Goal: Task Accomplishment & Management: Complete application form

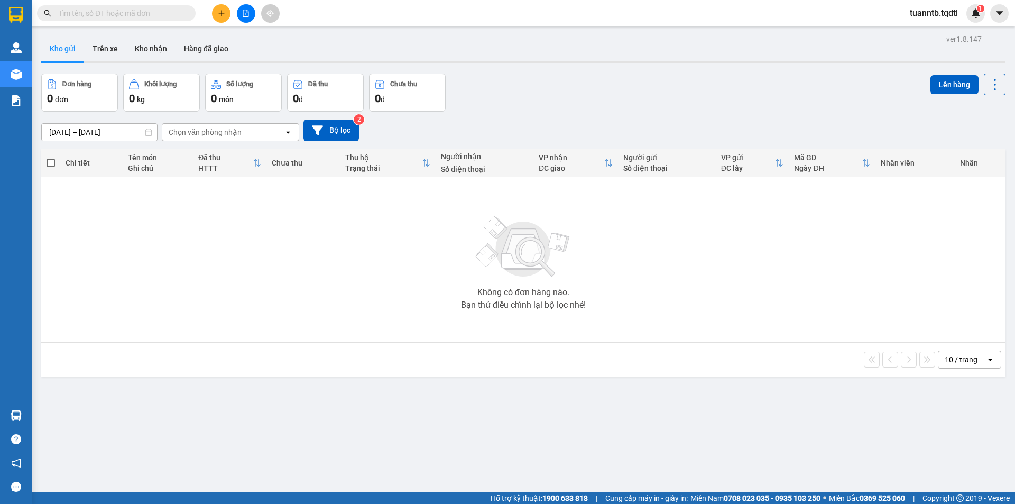
click at [245, 13] on icon "file-add" at bounding box center [245, 13] width 7 height 7
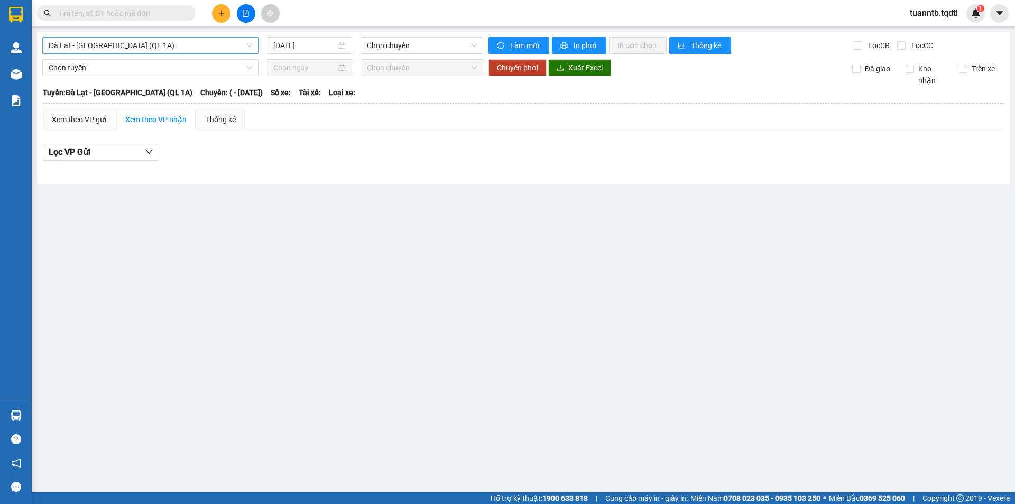
click at [183, 48] on span "Đà Lạt - [GEOGRAPHIC_DATA] (QL 1A)" at bounding box center [151, 46] width 204 height 16
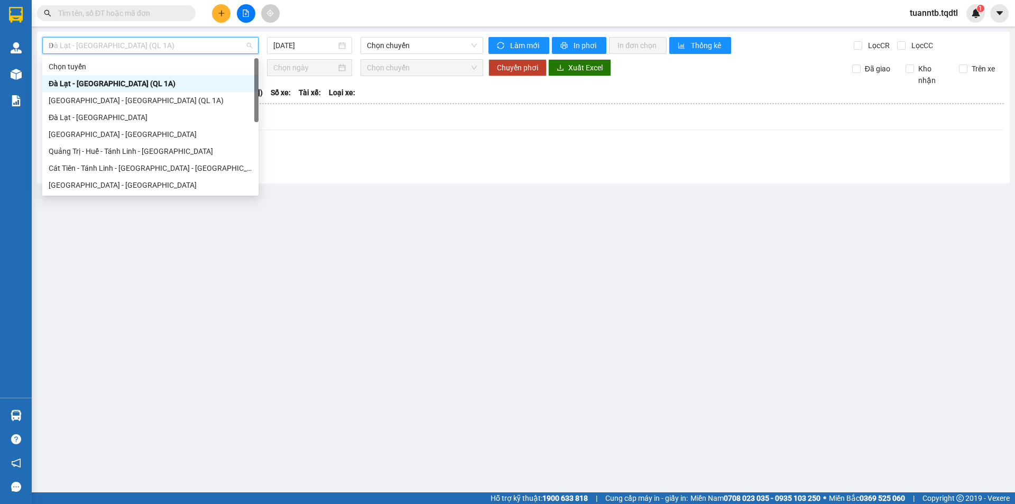
type input "DA"
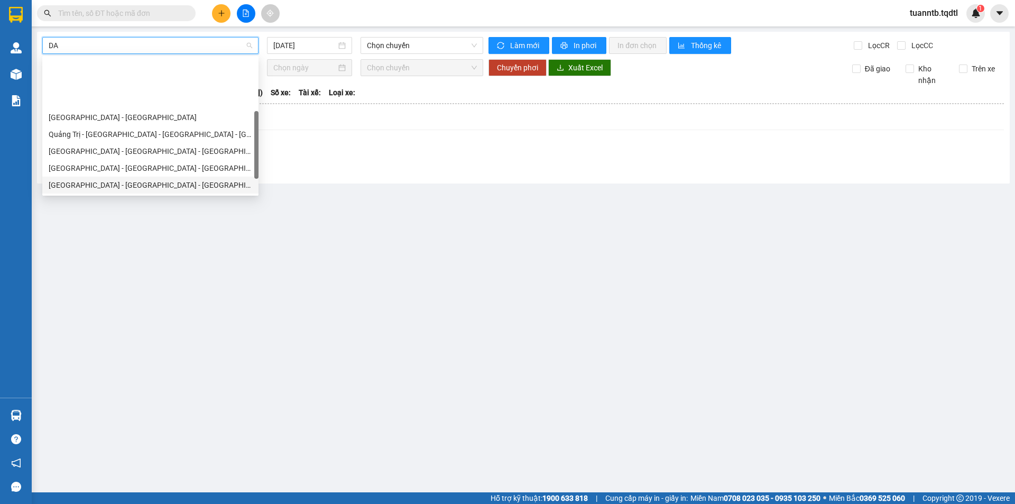
scroll to position [68, 0]
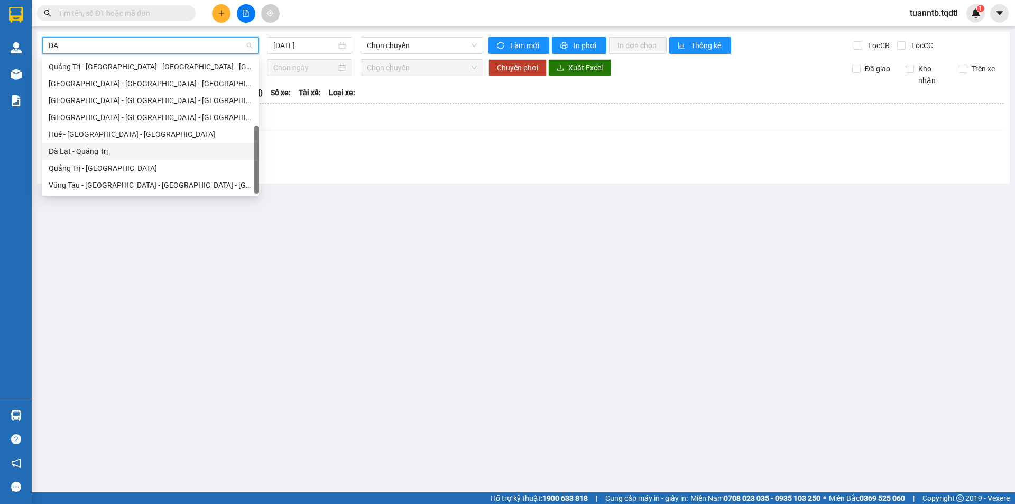
click at [130, 157] on div "Đà Lạt - Quảng Trị" at bounding box center [150, 151] width 216 height 17
type input "[DATE]"
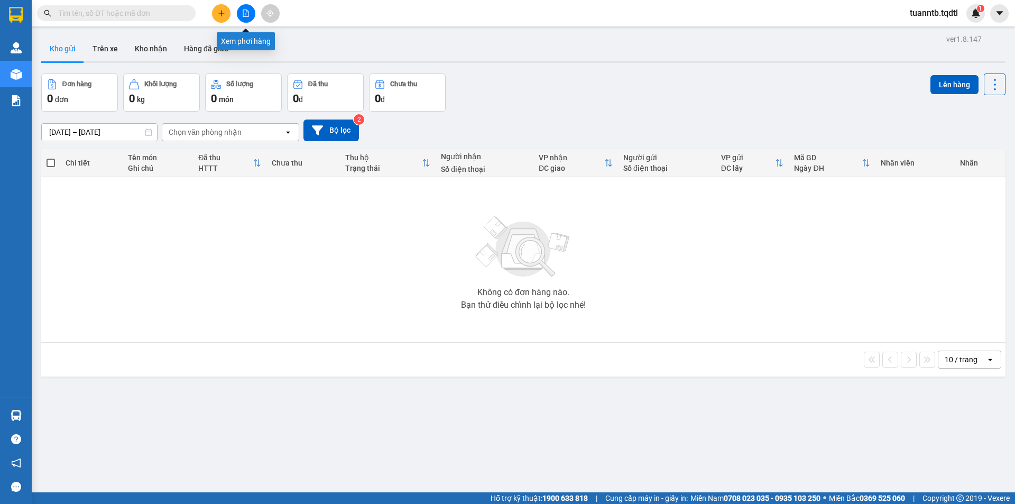
click at [225, 13] on button at bounding box center [221, 13] width 19 height 19
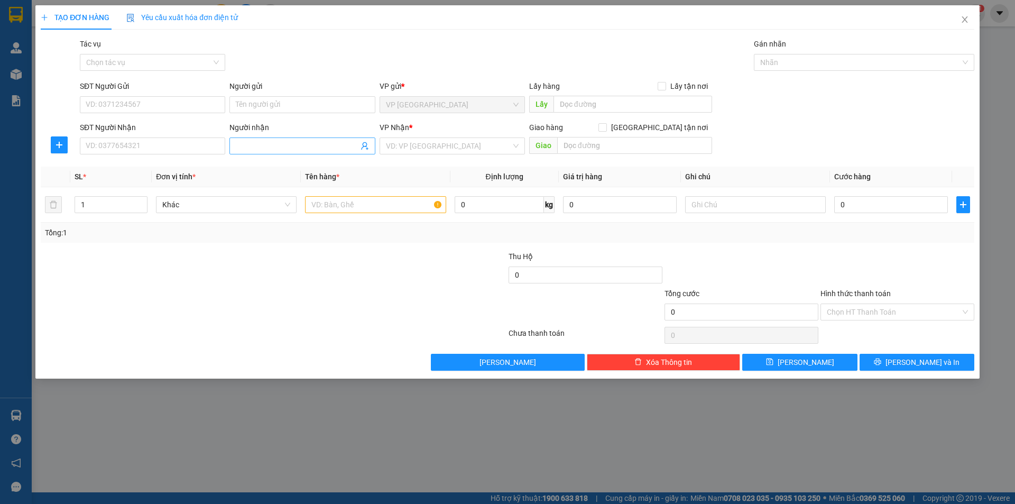
click at [285, 144] on input "Người nhận" at bounding box center [297, 146] width 122 height 12
type input "Bé Bông"
click at [403, 143] on input "search" at bounding box center [448, 146] width 125 height 16
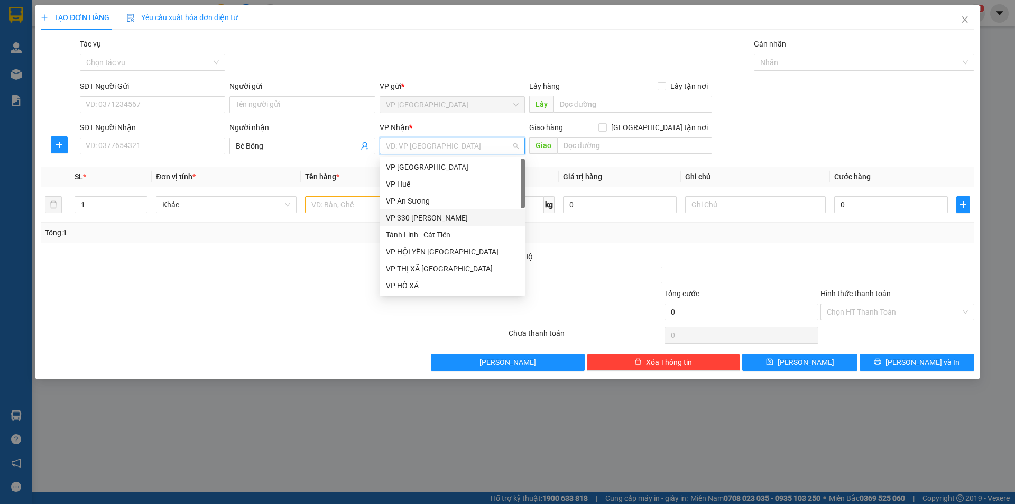
click at [421, 215] on div "VP 330 [PERSON_NAME]" at bounding box center [452, 218] width 133 height 12
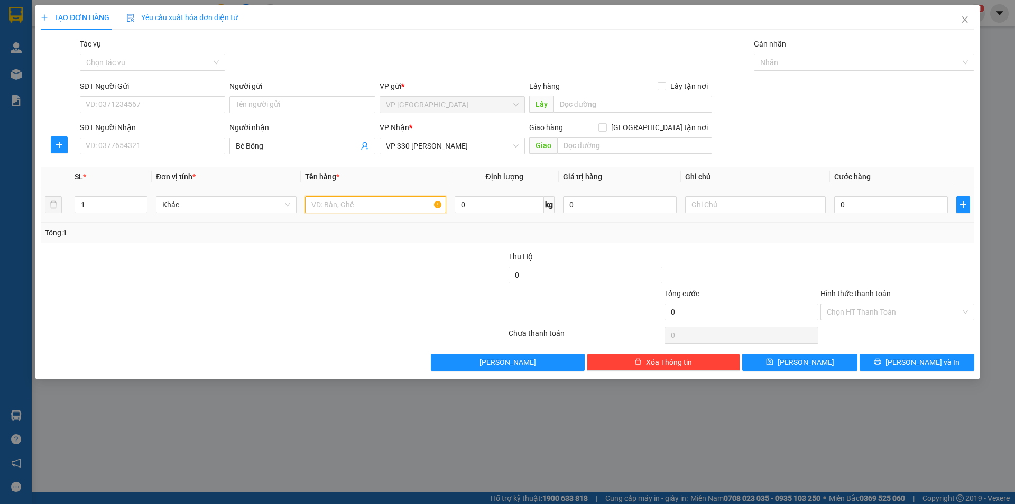
click at [388, 210] on input "text" at bounding box center [375, 204] width 141 height 17
type input "1T OB6NG"
click at [724, 205] on input "text" at bounding box center [755, 204] width 141 height 17
type input "CC"
click at [844, 200] on input "0" at bounding box center [891, 204] width 114 height 17
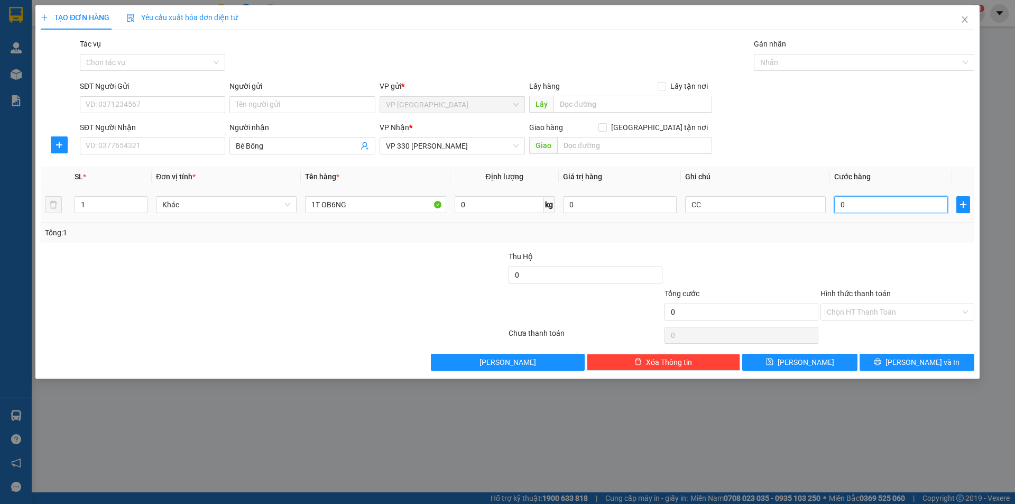
type input "3"
type input "30"
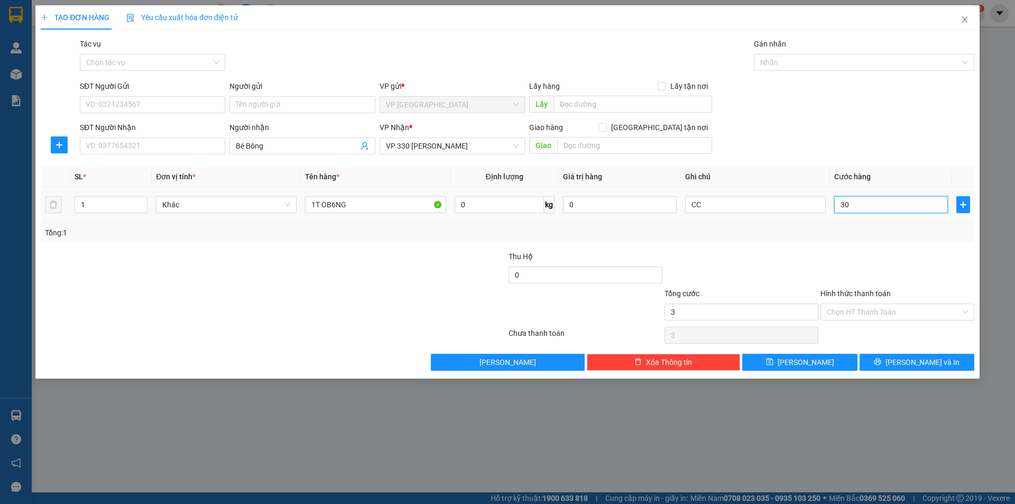
type input "30"
type input "300"
type input "3.000"
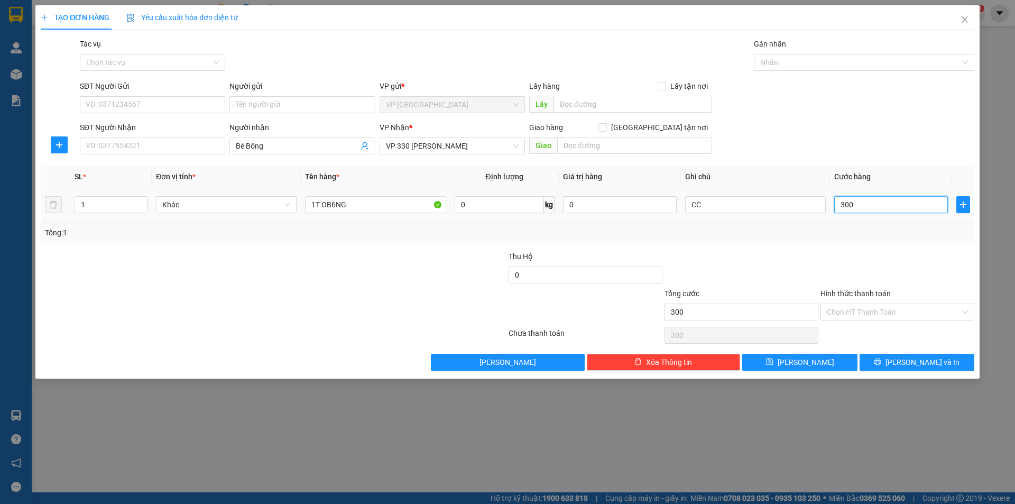
type input "3.000"
type input "30.000"
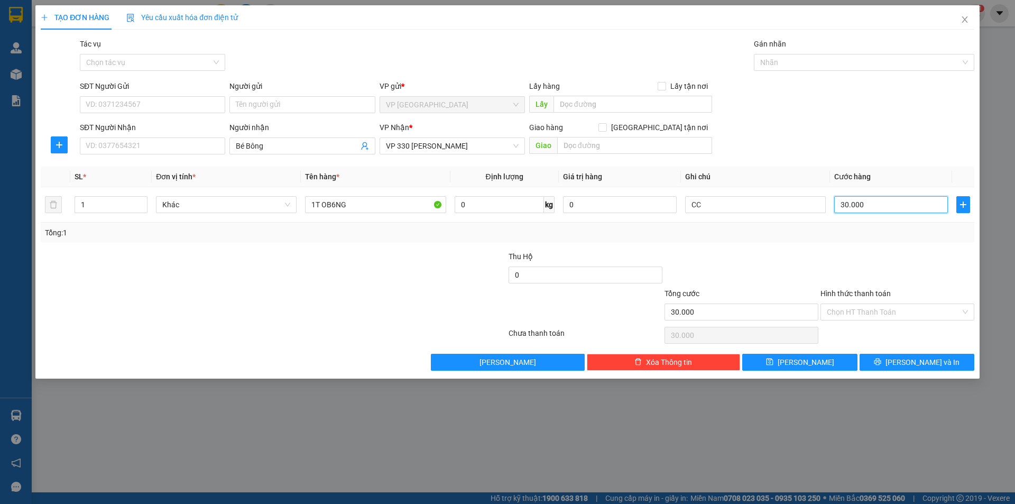
type input "300.000"
click at [375, 200] on input "1T OB6NG" at bounding box center [375, 204] width 141 height 17
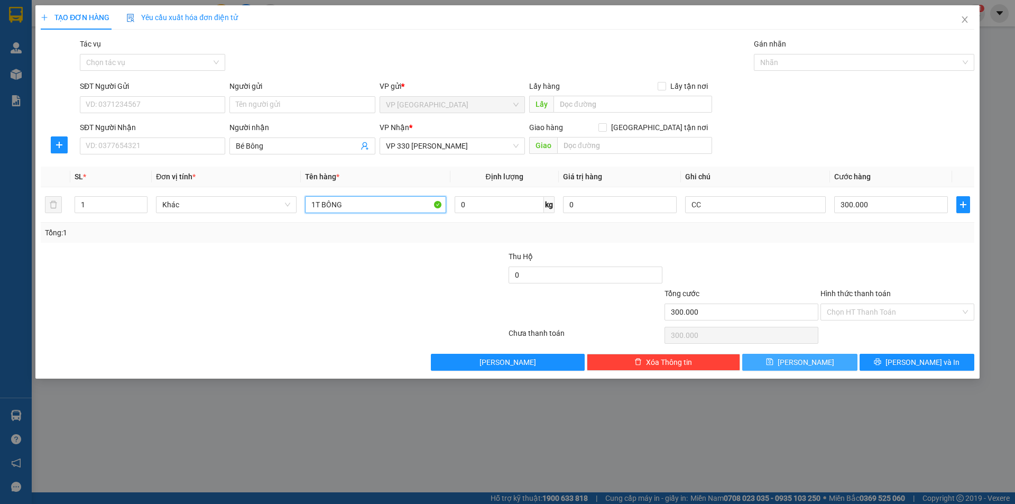
type input "1T BÔNG"
click at [784, 367] on button "[PERSON_NAME]" at bounding box center [799, 362] width 115 height 17
type input "0"
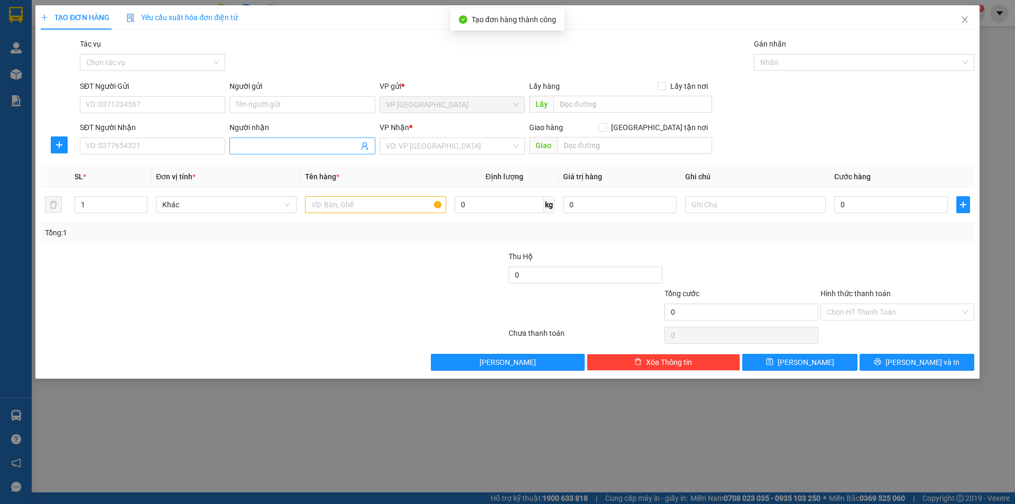
click at [266, 146] on input "Người nhận" at bounding box center [297, 146] width 122 height 12
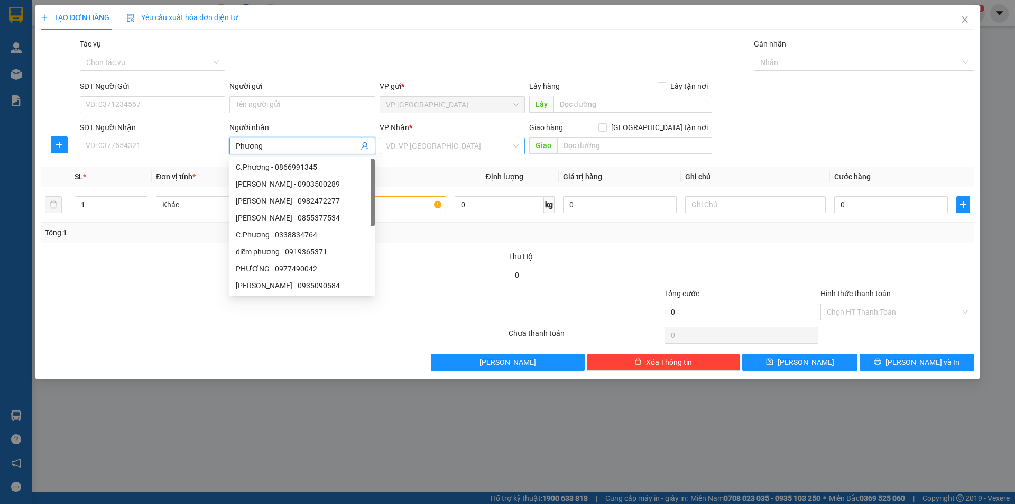
type input "Phương"
click at [449, 147] on input "search" at bounding box center [448, 146] width 125 height 16
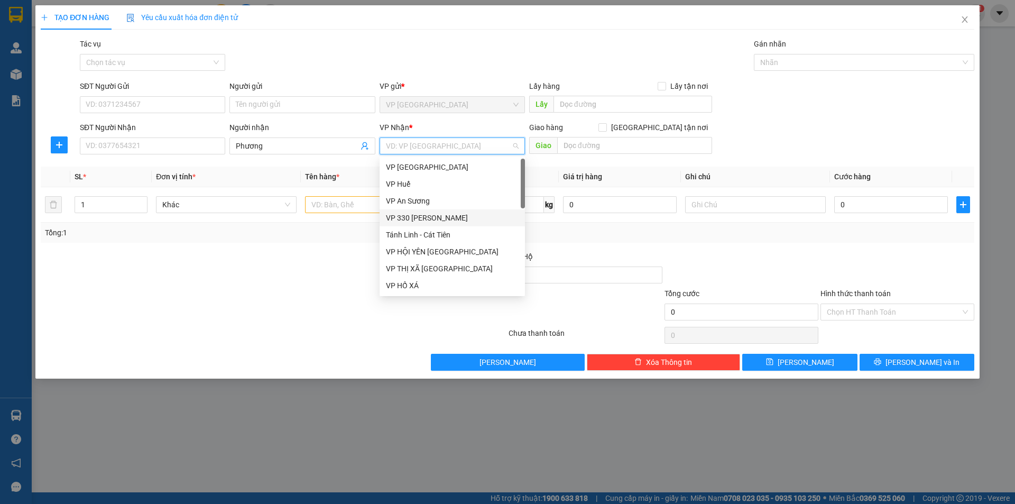
click at [435, 219] on div "VP 330 [PERSON_NAME]" at bounding box center [452, 218] width 133 height 12
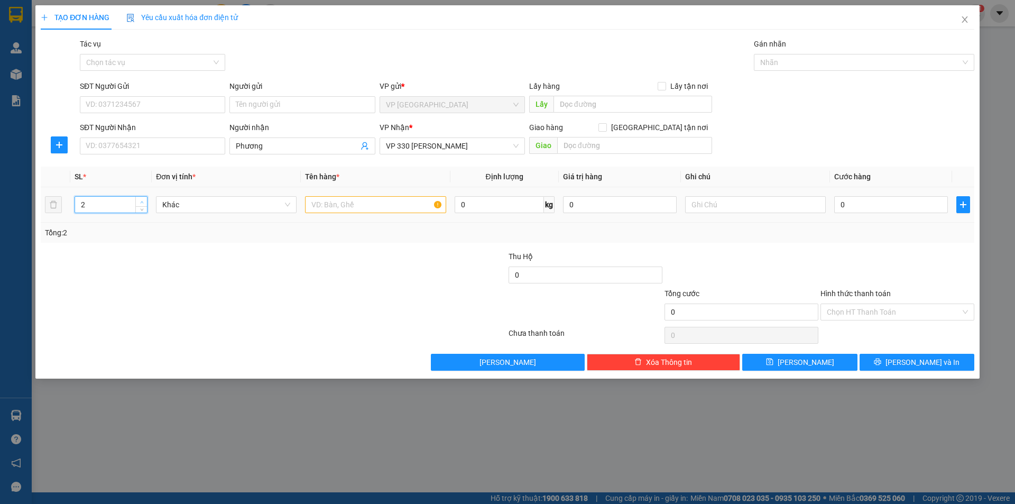
click at [140, 201] on icon "up" at bounding box center [142, 202] width 4 height 4
type input "3"
click at [140, 201] on icon "up" at bounding box center [142, 202] width 4 height 4
click at [425, 209] on input "text" at bounding box center [375, 204] width 141 height 17
type input "3T LỚN"
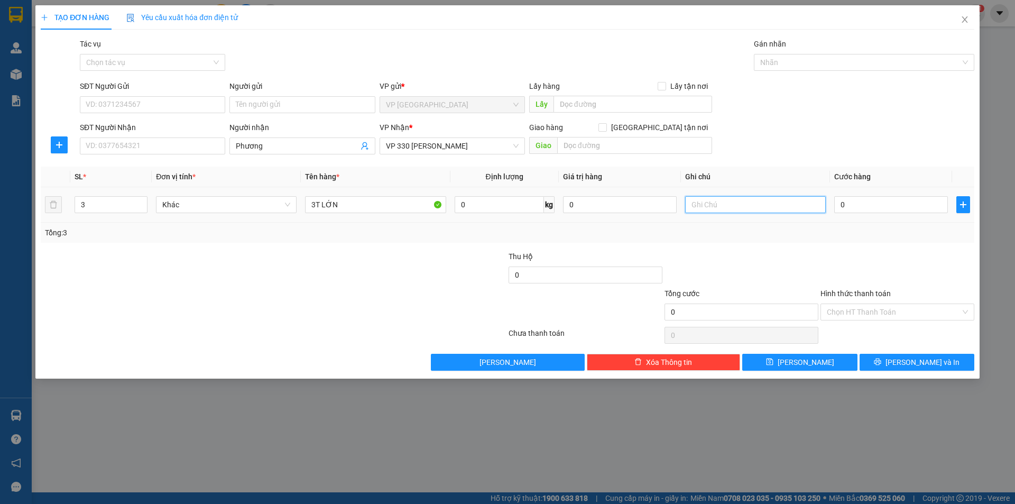
click at [734, 203] on input "text" at bounding box center [755, 204] width 141 height 17
type input "CC"
click at [861, 210] on input "0" at bounding box center [891, 204] width 114 height 17
type input "9"
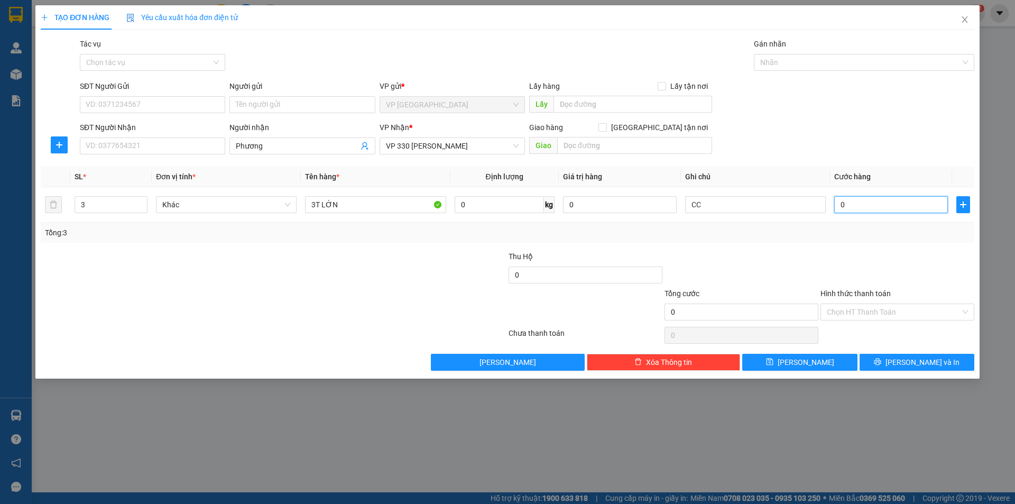
type input "9"
type input "90"
type input "900"
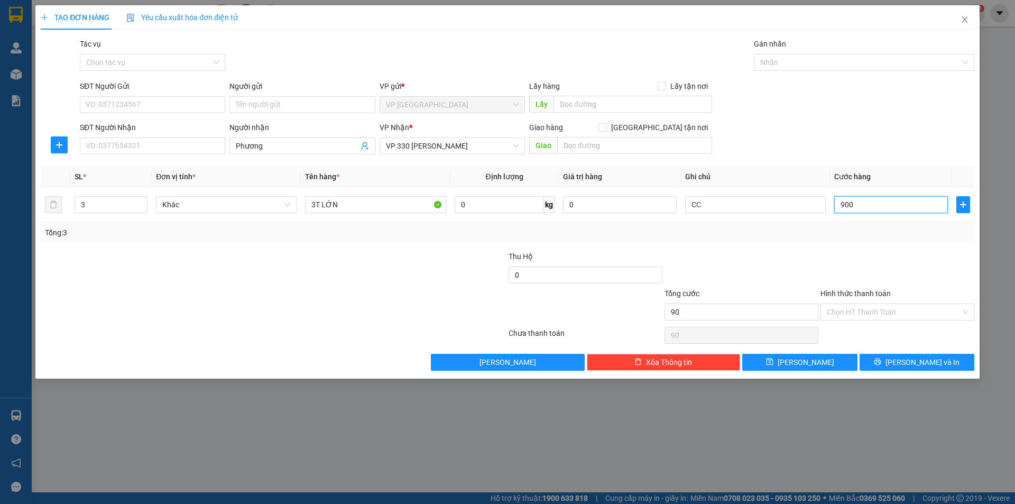
type input "900"
type input "9.000"
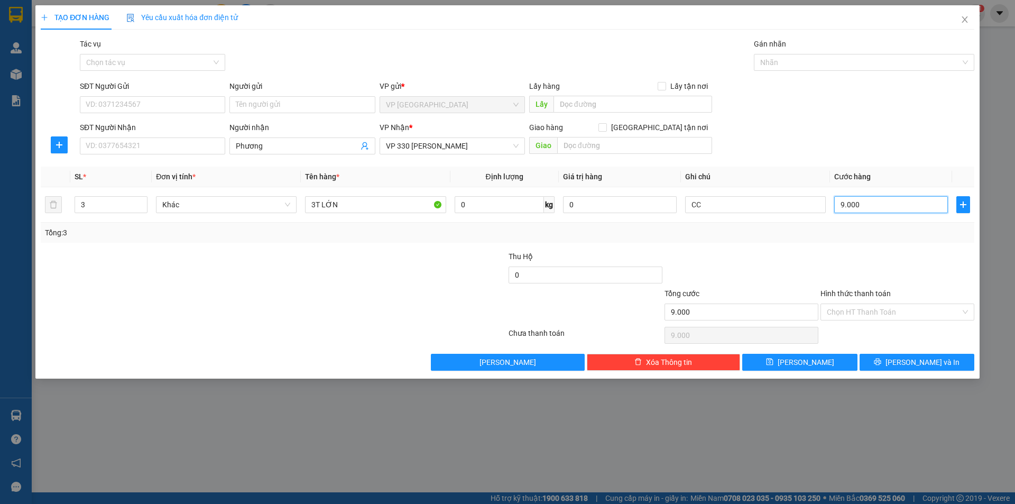
type input "90.000"
type input "900.000"
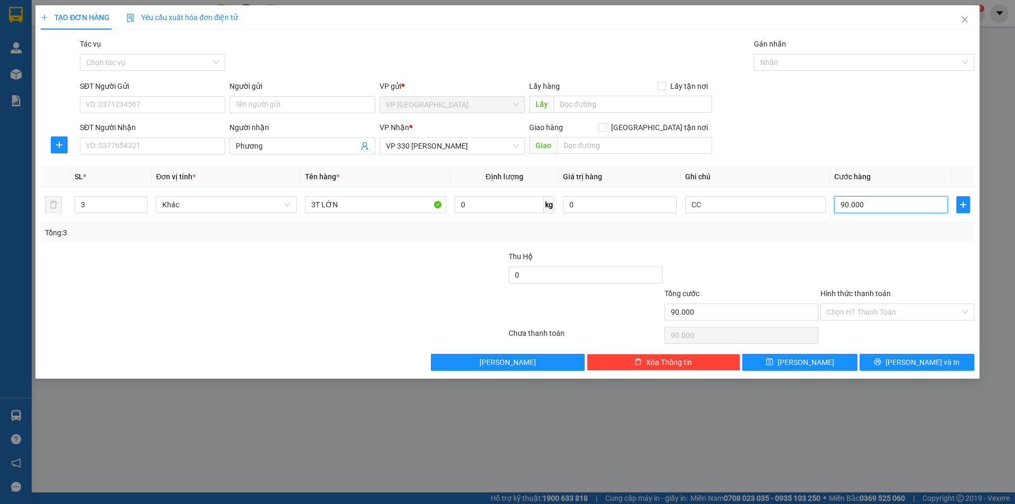
type input "900.000"
click at [832, 363] on button "[PERSON_NAME]" at bounding box center [799, 362] width 115 height 17
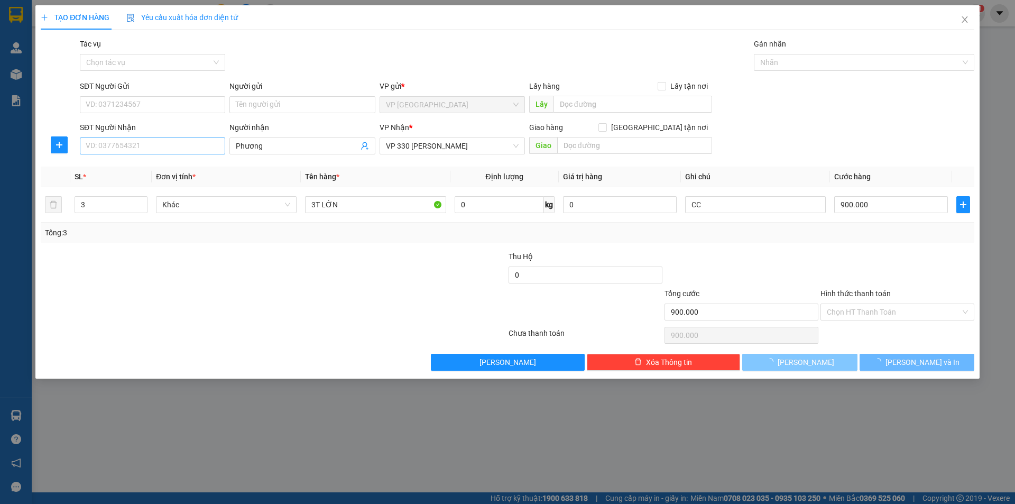
type input "1"
type input "0"
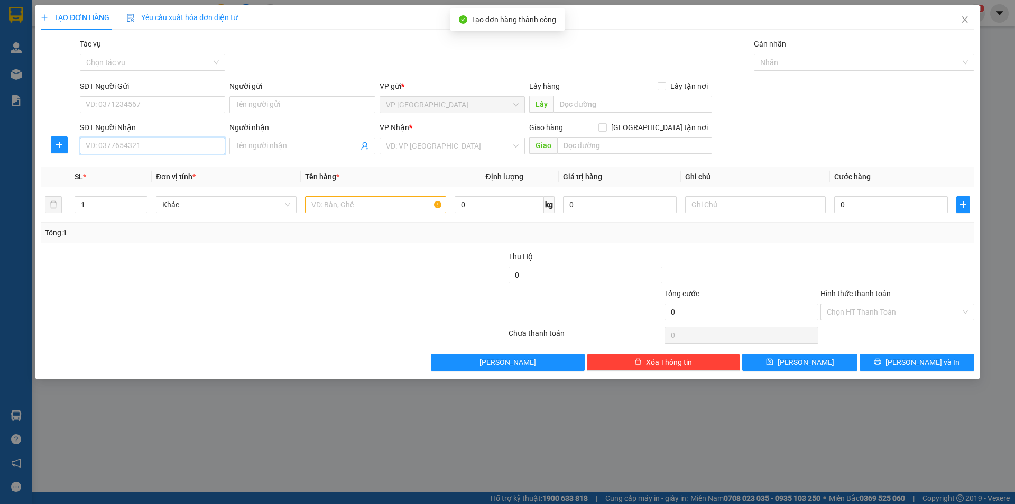
click at [142, 143] on input "SĐT Người Nhận" at bounding box center [152, 145] width 145 height 17
click at [123, 164] on div "0386174678 - Tú" at bounding box center [152, 167] width 133 height 12
type input "0386174678"
type input "Tú"
type input "HỒ XÁ"
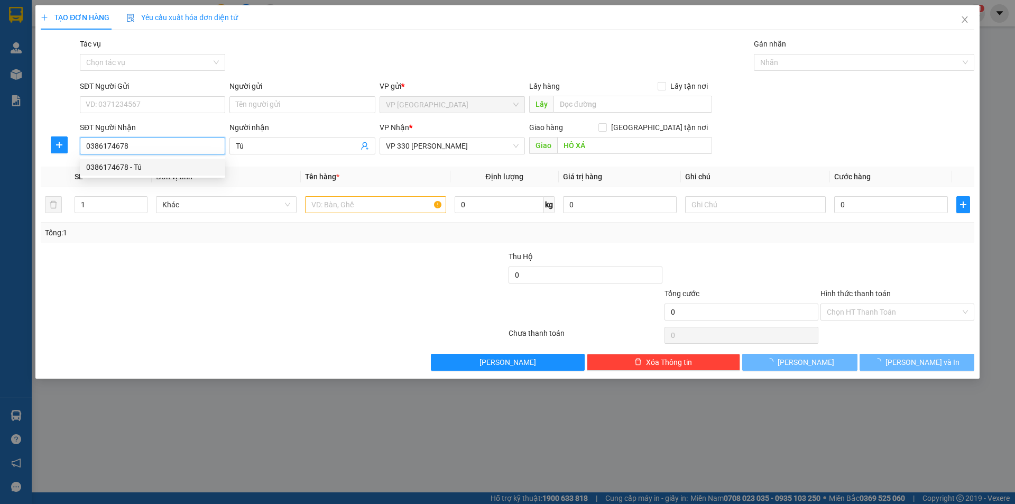
type input "300.000"
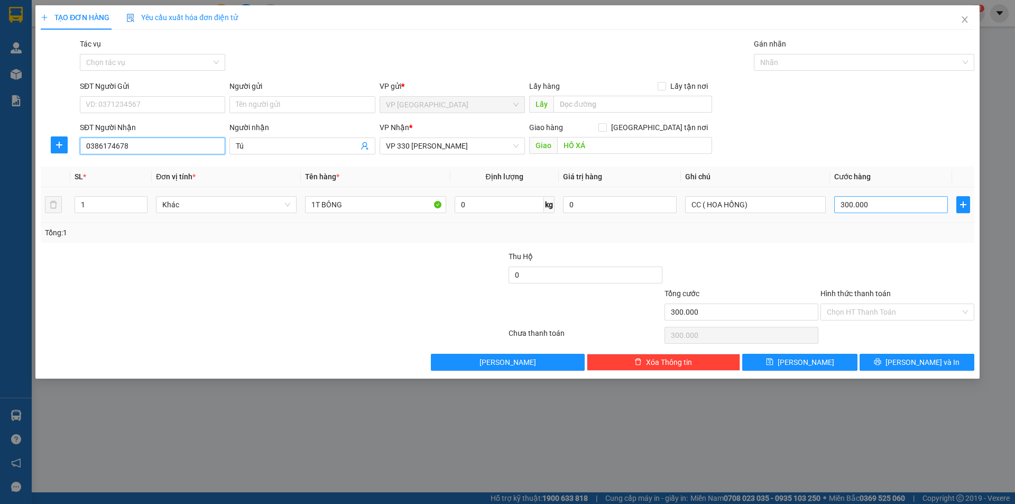
type input "0386174678"
click at [881, 203] on input "300.000" at bounding box center [891, 204] width 114 height 17
click at [140, 203] on icon "up" at bounding box center [142, 202] width 4 height 4
click at [143, 203] on span "Decrease Value" at bounding box center [141, 208] width 12 height 10
type input "2"
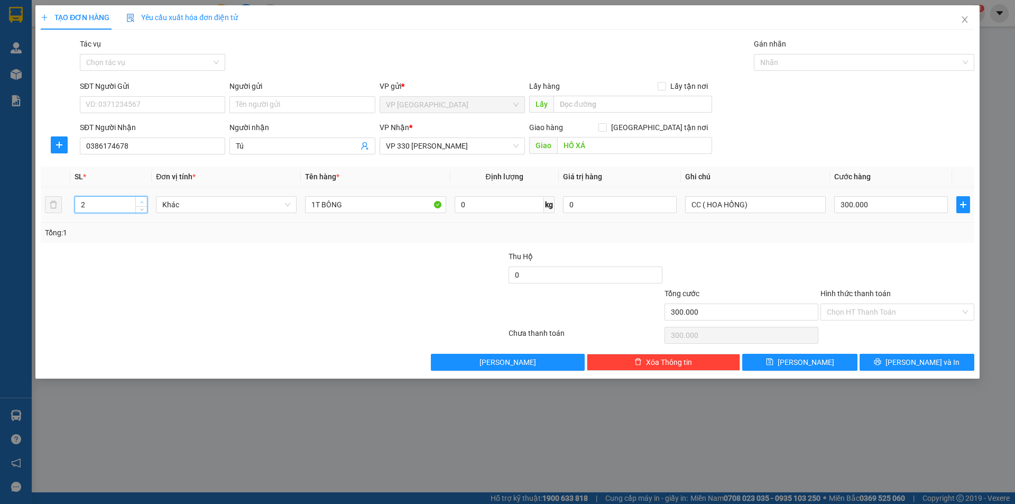
click at [137, 199] on span "Increase Value" at bounding box center [141, 202] width 12 height 10
click at [315, 203] on input "1T BÔNG" at bounding box center [375, 204] width 141 height 17
click at [355, 210] on input "2T BÔNG" at bounding box center [375, 204] width 141 height 17
type input "2T LỚN"
click at [884, 206] on input "300.000" at bounding box center [891, 204] width 114 height 17
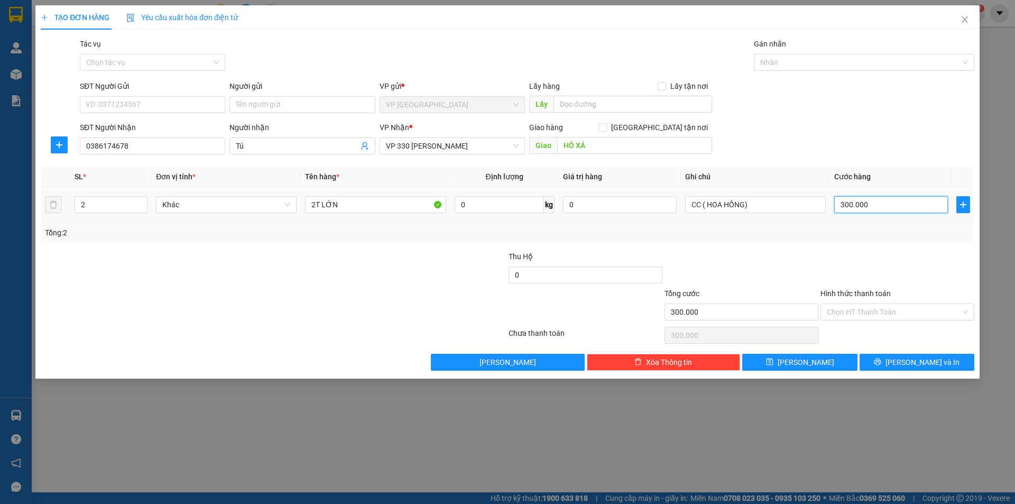
type input "7"
type input "70"
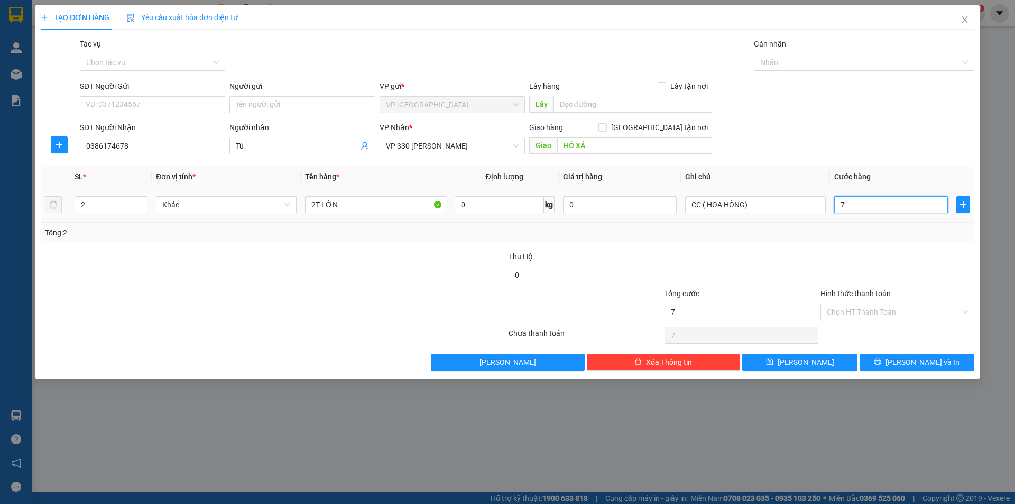
type input "70"
type input "700"
type input "7.000"
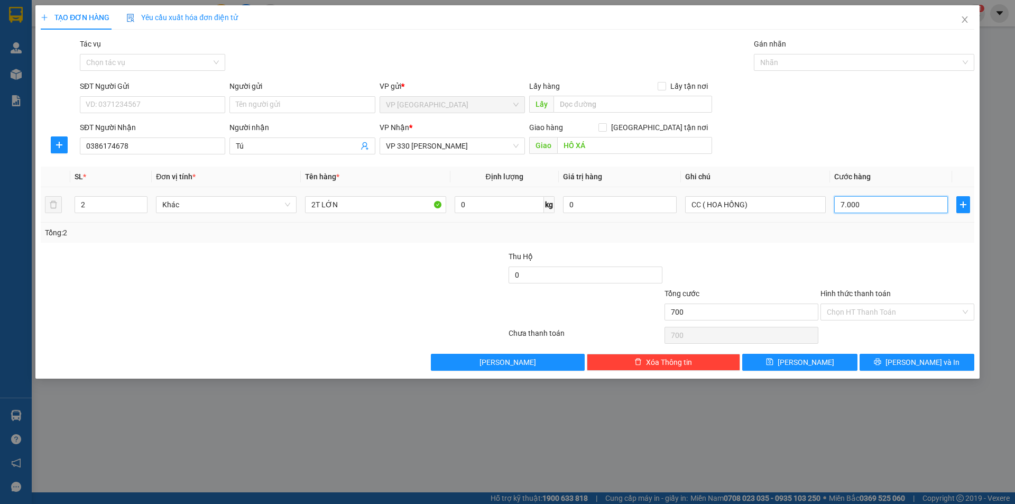
type input "7.000"
type input "70.000"
type input "700.000"
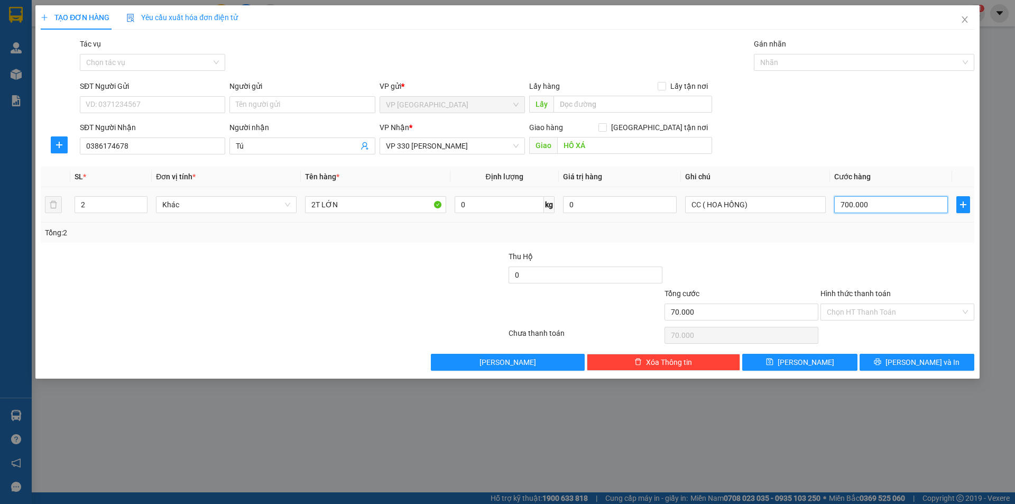
type input "700.000"
click at [839, 365] on button "[PERSON_NAME]" at bounding box center [799, 362] width 115 height 17
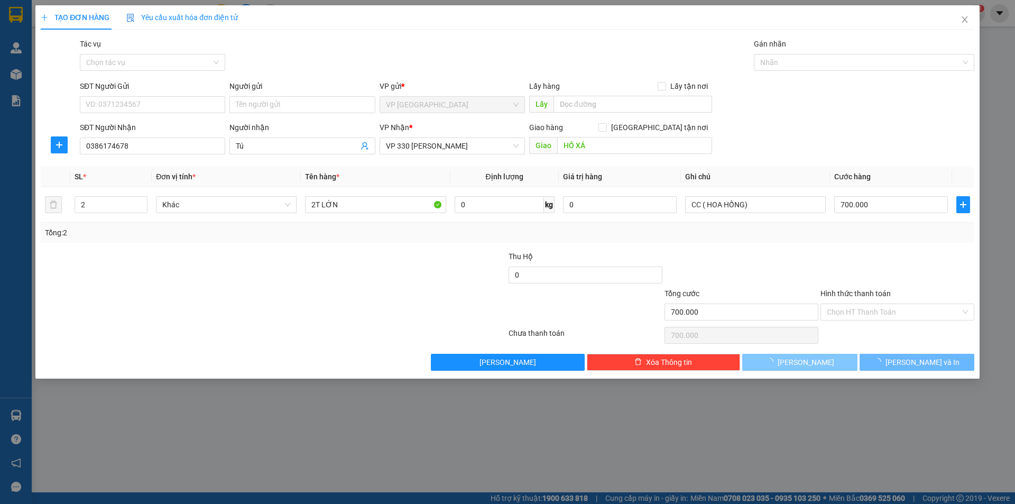
type input "0"
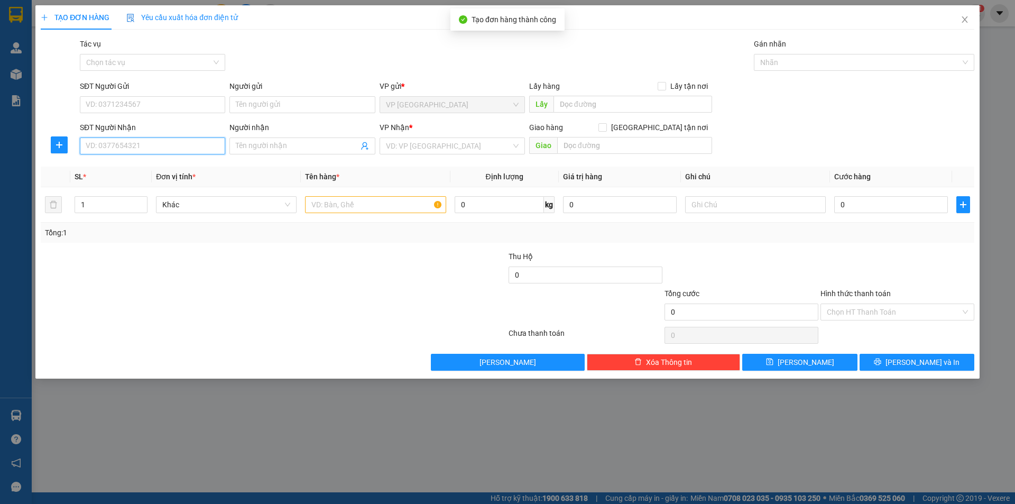
click at [198, 149] on input "SĐT Người Nhận" at bounding box center [152, 145] width 145 height 17
click at [128, 170] on div "0386174678 - Tú" at bounding box center [152, 167] width 133 height 12
type input "0386174678"
type input "Tú"
type input "HỒ XÁ"
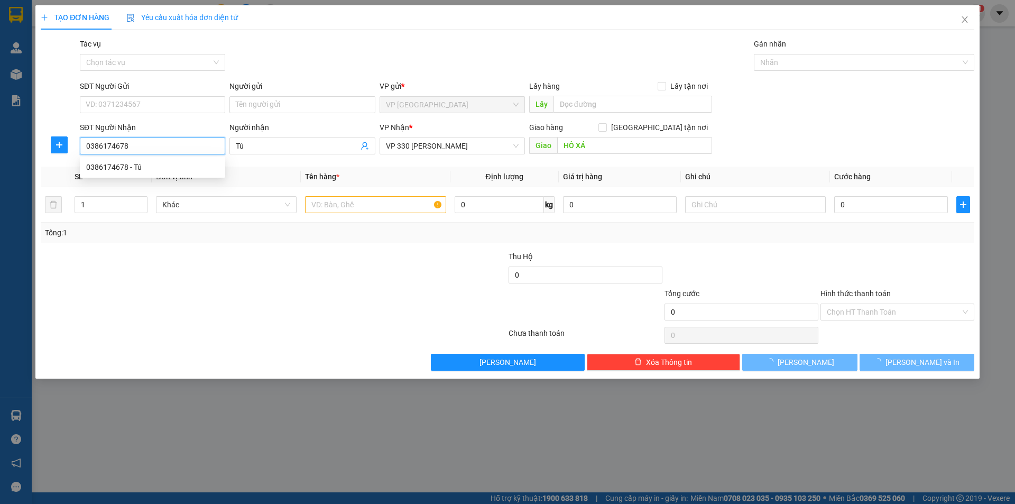
type input "700.000"
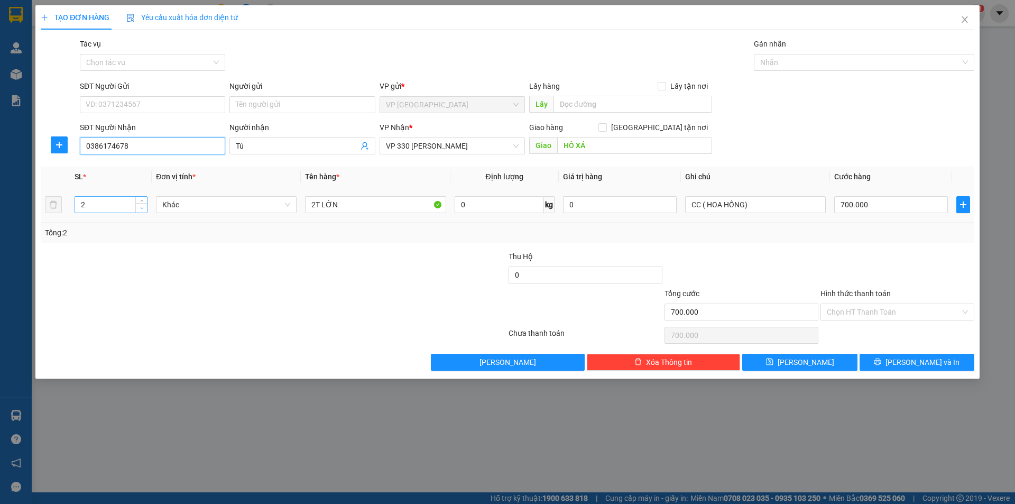
type input "0386174678"
type input "1"
click at [140, 207] on icon "down" at bounding box center [142, 208] width 4 height 4
click at [314, 207] on input "2T LỚN" at bounding box center [375, 204] width 141 height 17
click at [386, 204] on input "1T LỚN" at bounding box center [375, 204] width 141 height 17
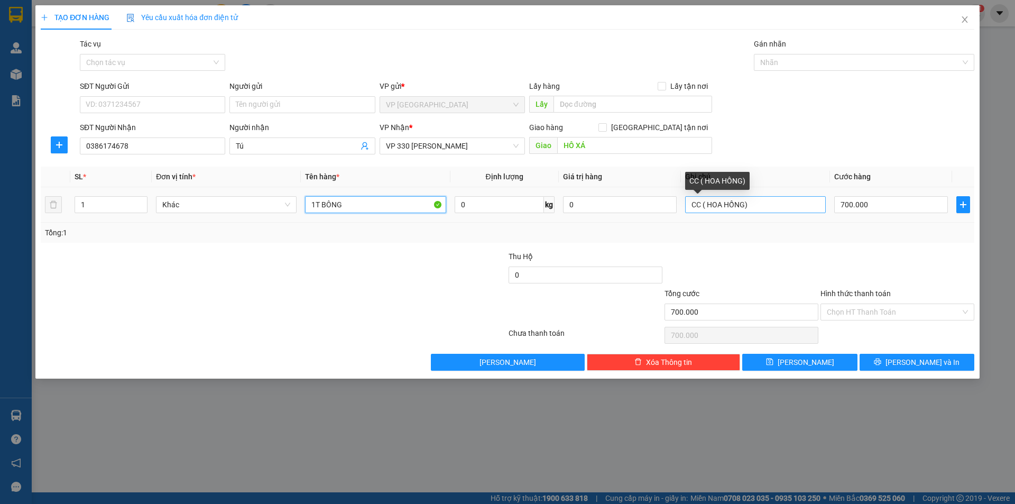
type input "1T BÔNG"
click at [745, 203] on input "CC ( HOA HỒNG)" at bounding box center [755, 204] width 141 height 17
type input "CC ( HOA CÚC)"
click at [885, 207] on input "700.000" at bounding box center [891, 204] width 114 height 17
type input "0"
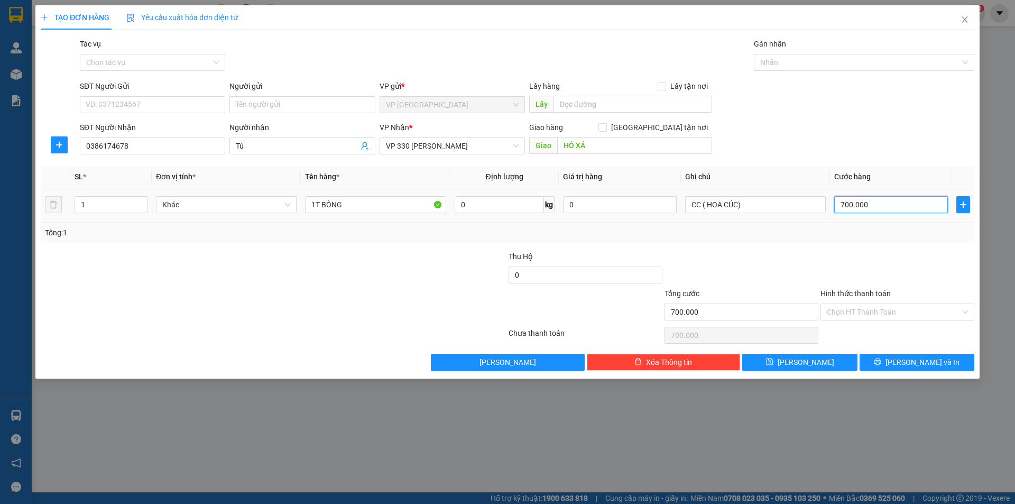
type input "0"
click at [836, 201] on input "0" at bounding box center [891, 204] width 114 height 17
type input "20"
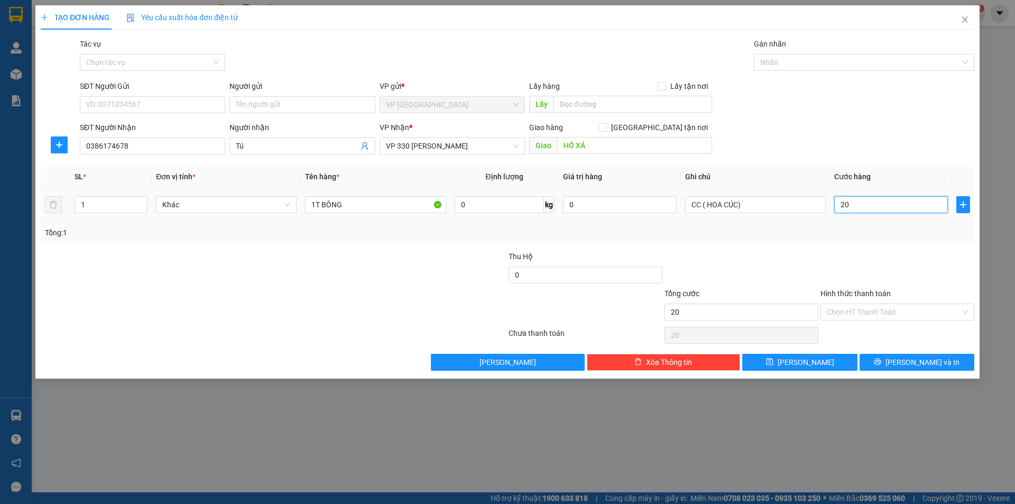
type input "200"
type input "2.000"
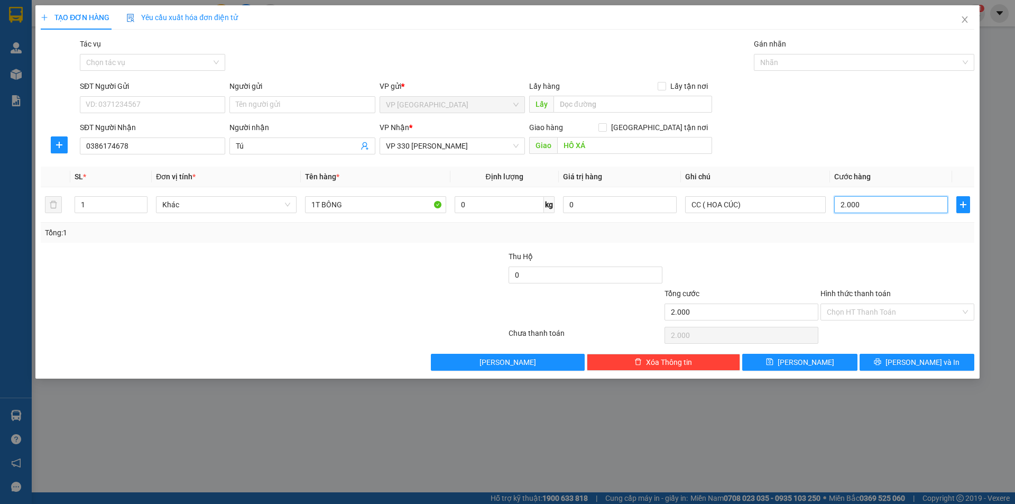
type input "20.000"
type input "200.000"
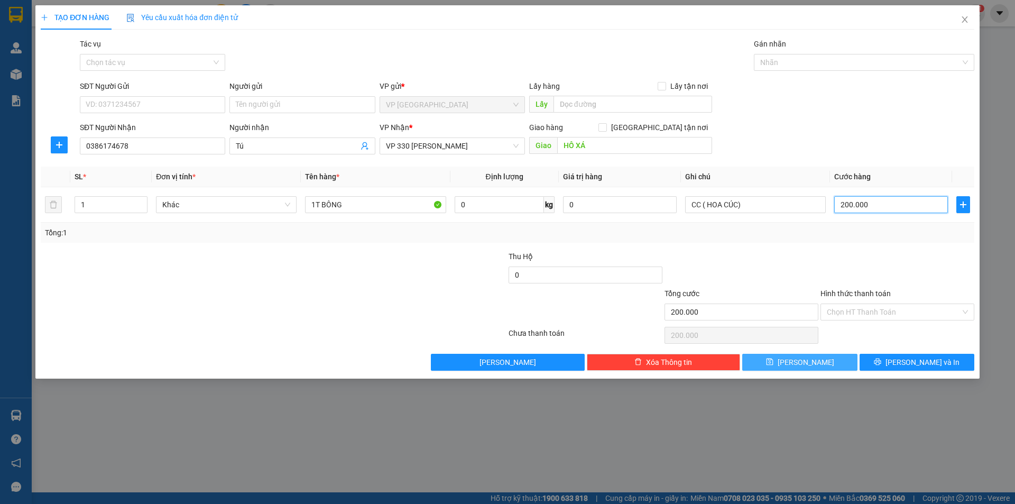
type input "200.000"
click at [823, 363] on button "[PERSON_NAME]" at bounding box center [799, 362] width 115 height 17
type input "0"
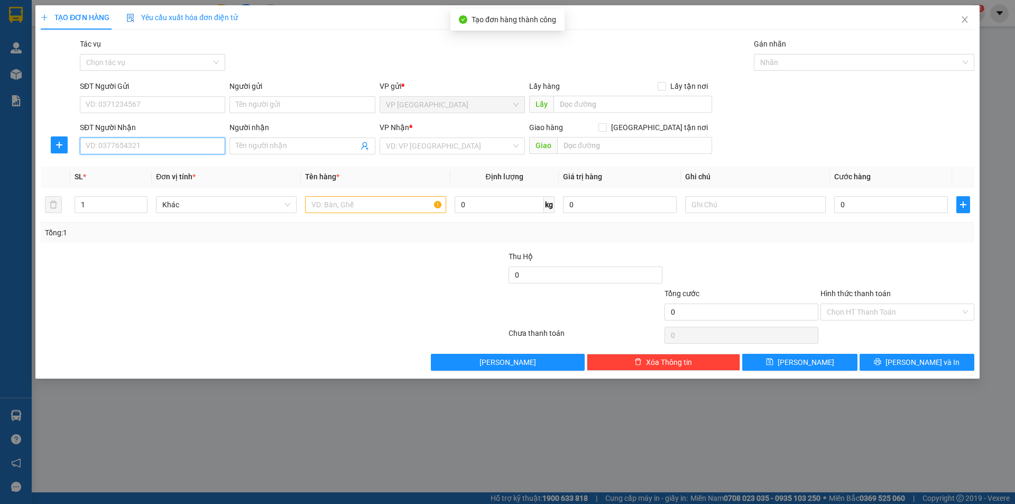
drag, startPoint x: 198, startPoint y: 144, endPoint x: 255, endPoint y: 147, distance: 57.2
click at [198, 143] on input "SĐT Người Nhận" at bounding box center [152, 145] width 145 height 17
click at [261, 145] on input "Người nhận" at bounding box center [297, 146] width 122 height 12
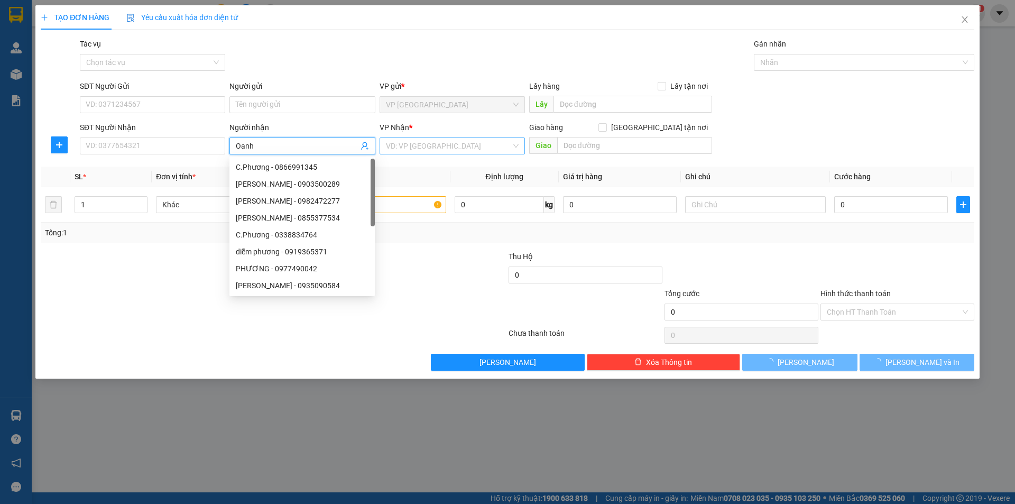
type input "Oanh"
drag, startPoint x: 425, startPoint y: 140, endPoint x: 418, endPoint y: 168, distance: 28.3
click at [425, 143] on input "search" at bounding box center [448, 146] width 125 height 16
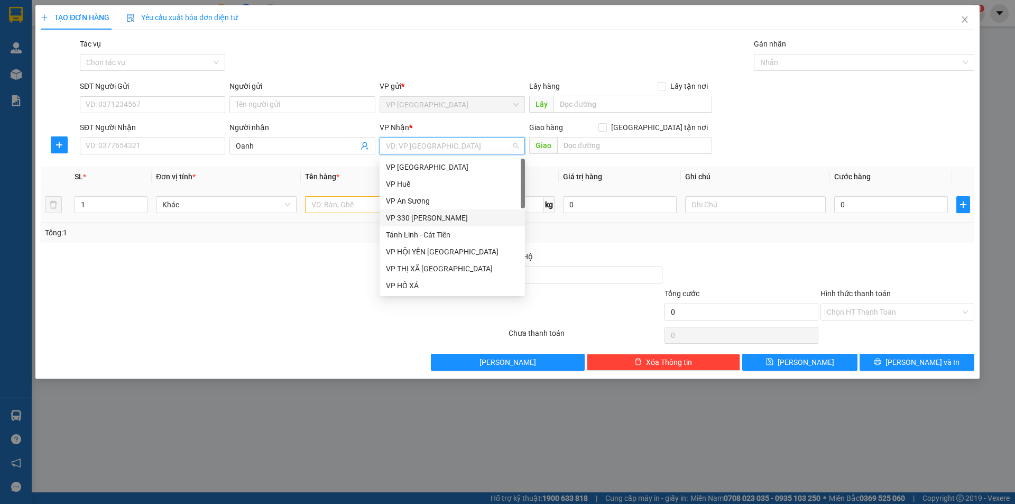
drag, startPoint x: 422, startPoint y: 219, endPoint x: 397, endPoint y: 213, distance: 26.7
click at [422, 218] on div "VP 330 [PERSON_NAME]" at bounding box center [452, 218] width 133 height 12
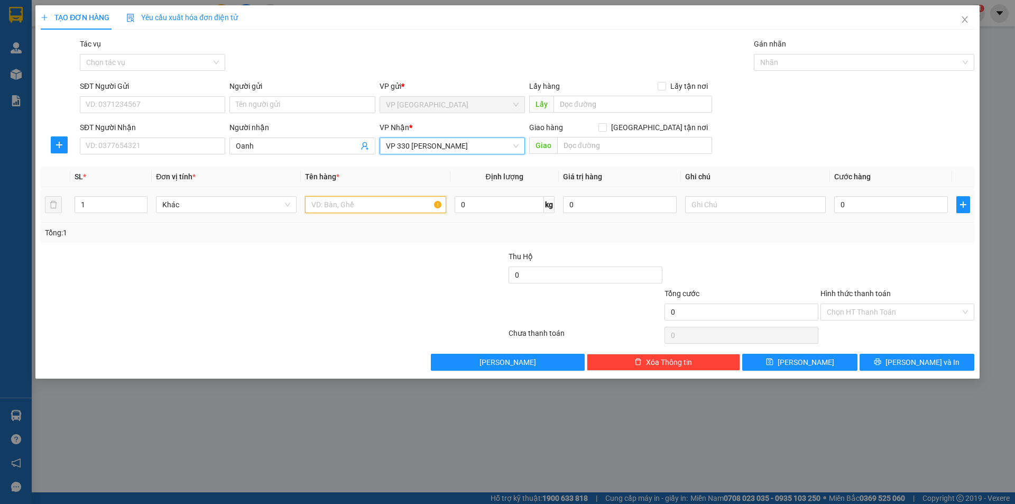
click at [355, 205] on input "text" at bounding box center [375, 204] width 141 height 17
type input "1T BÔNG"
click at [713, 206] on input "text" at bounding box center [755, 204] width 141 height 17
type input "CC"
drag, startPoint x: 862, startPoint y: 227, endPoint x: 854, endPoint y: 210, distance: 18.2
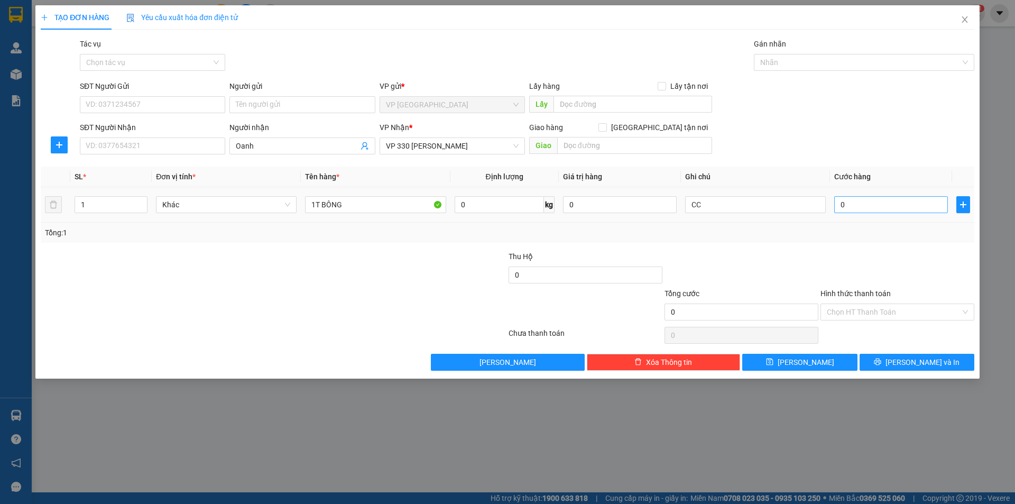
click at [862, 224] on div "Tổng: 1" at bounding box center [508, 233] width 934 height 20
click at [854, 210] on input "0" at bounding box center [891, 204] width 114 height 17
type input "2"
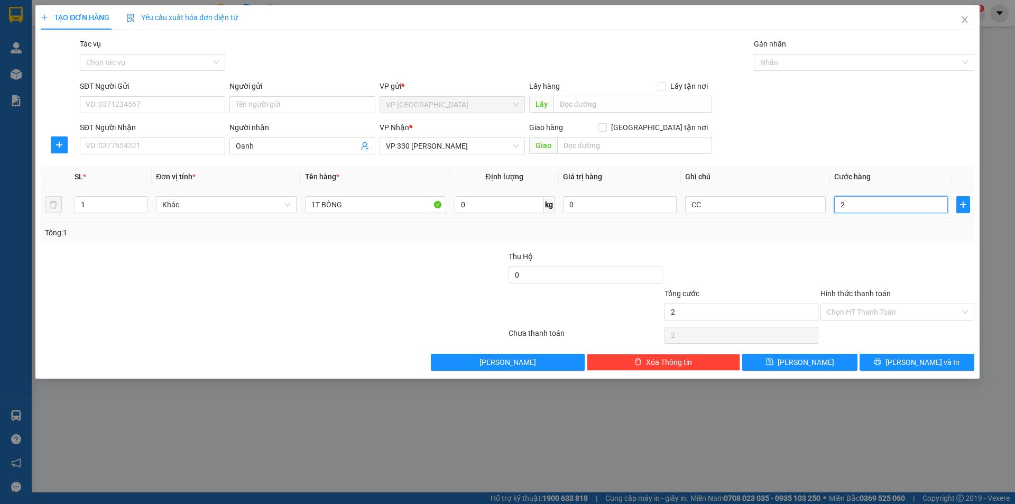
type input "20"
type input "200"
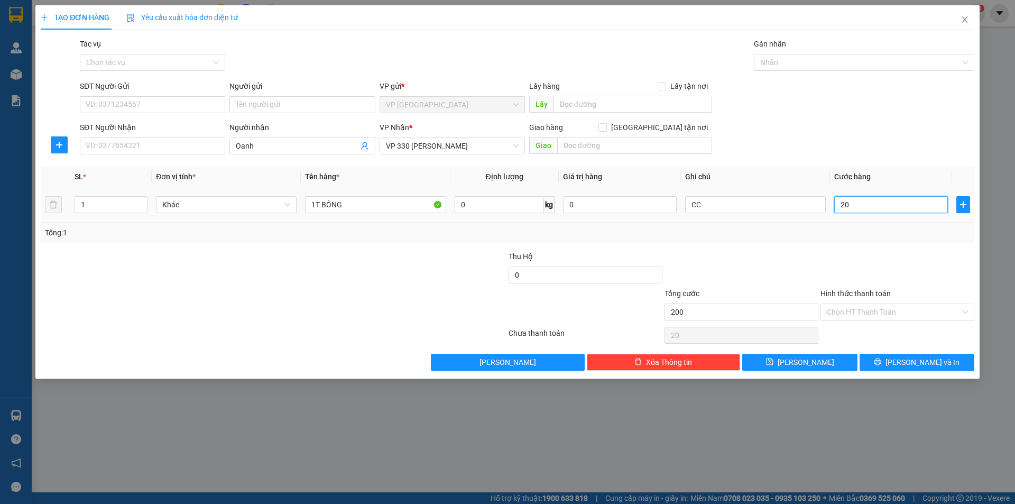
type input "200"
type input "2.000"
type input "20.000"
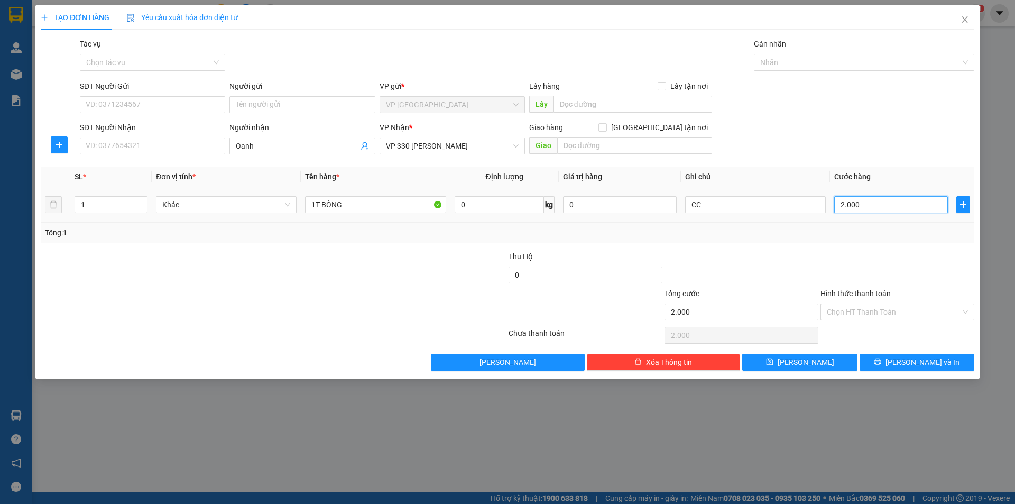
type input "20.000"
type input "200.000"
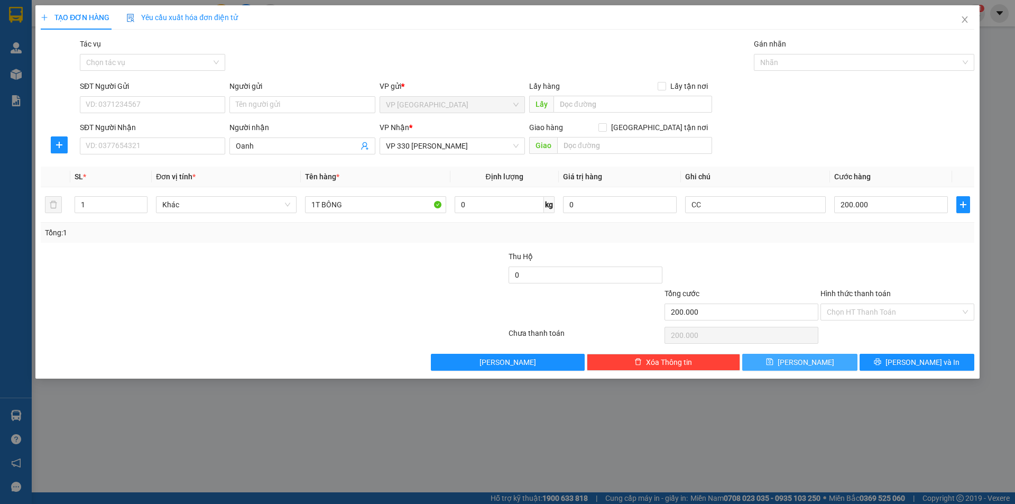
click at [818, 363] on button "[PERSON_NAME]" at bounding box center [799, 362] width 115 height 17
type input "0"
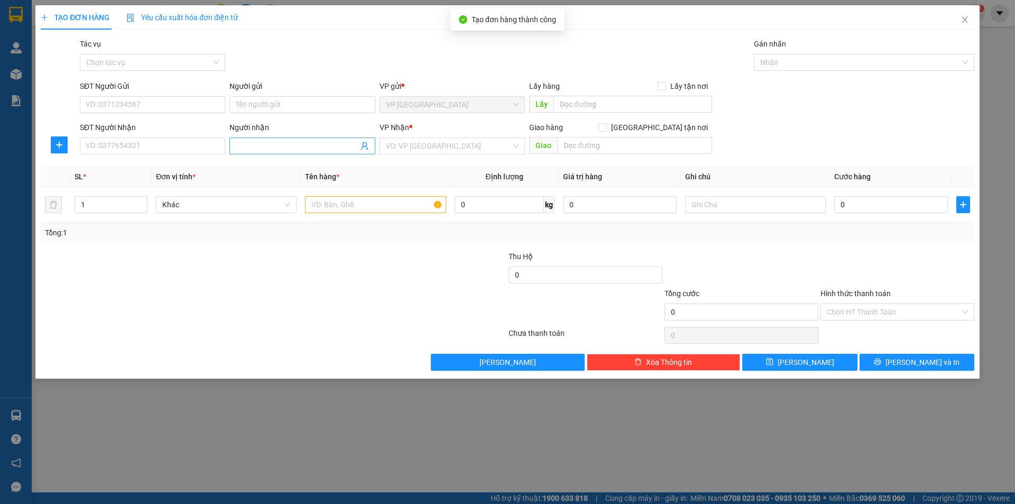
click at [325, 149] on input "Người nhận" at bounding box center [297, 146] width 122 height 12
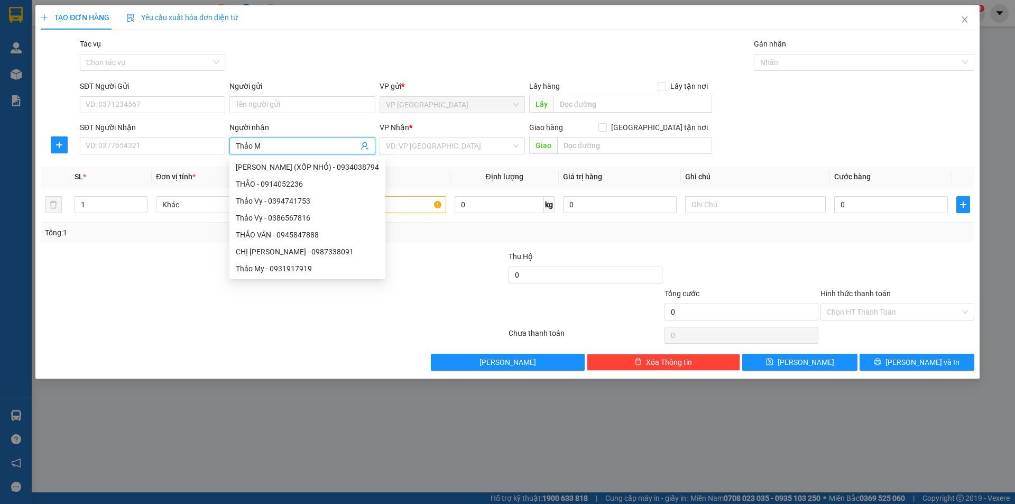
type input "Thảo My"
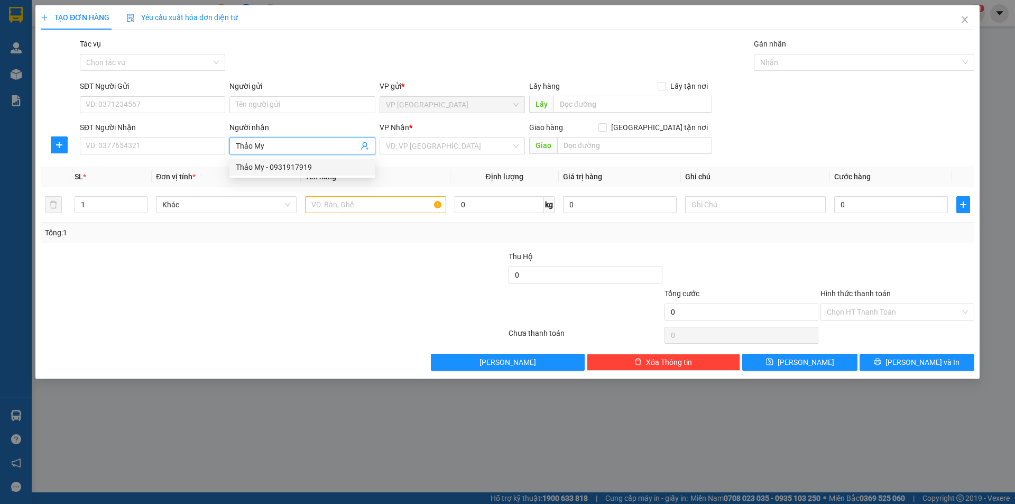
drag, startPoint x: 282, startPoint y: 164, endPoint x: 299, endPoint y: 159, distance: 17.9
click at [282, 164] on div "Thảo My - 0931917919" at bounding box center [302, 167] width 133 height 12
type input "0931917919"
type input "Thảo My"
click at [421, 153] on input "search" at bounding box center [448, 146] width 125 height 16
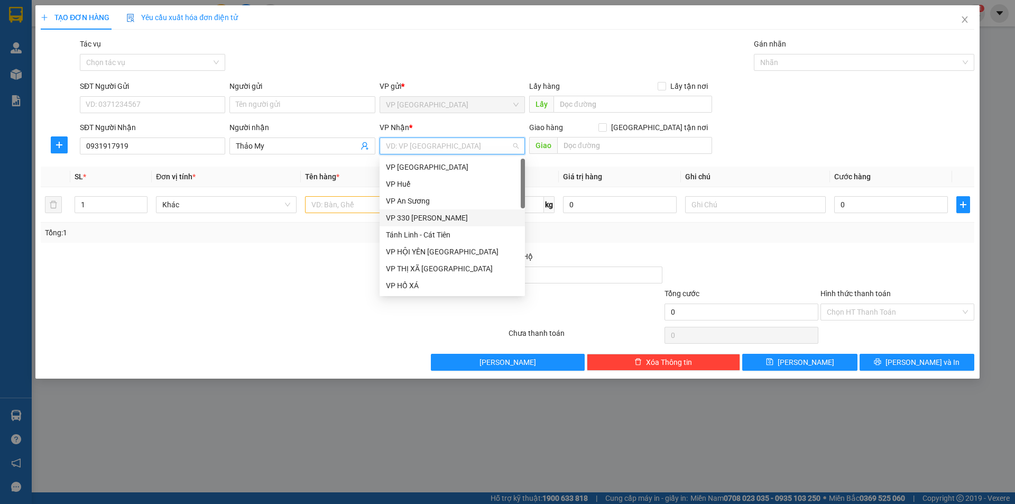
click at [422, 217] on div "VP 330 [PERSON_NAME]" at bounding box center [452, 218] width 133 height 12
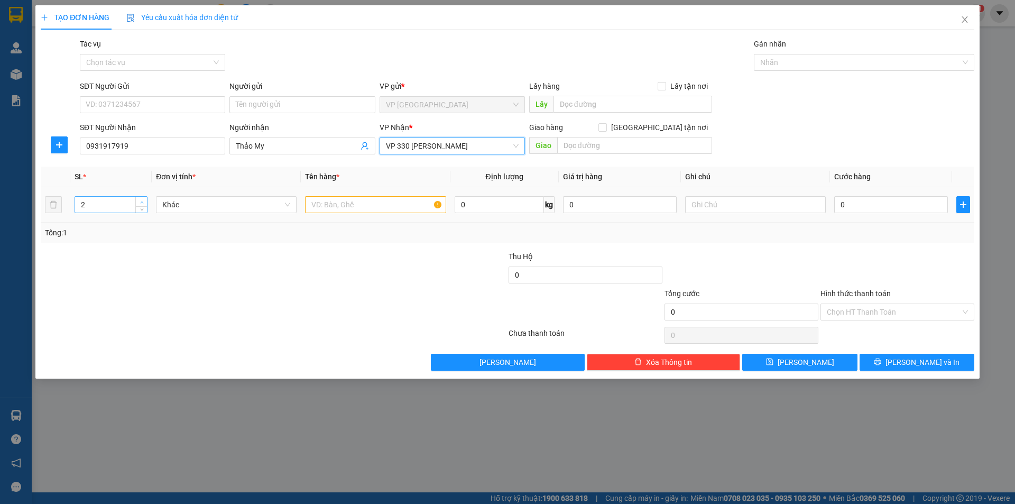
click at [140, 202] on icon "up" at bounding box center [142, 202] width 4 height 4
type input "3"
drag, startPoint x: 140, startPoint y: 202, endPoint x: 366, endPoint y: 196, distance: 225.9
click at [147, 202] on span "Increase Value" at bounding box center [141, 201] width 12 height 8
click at [374, 201] on input "text" at bounding box center [375, 204] width 141 height 17
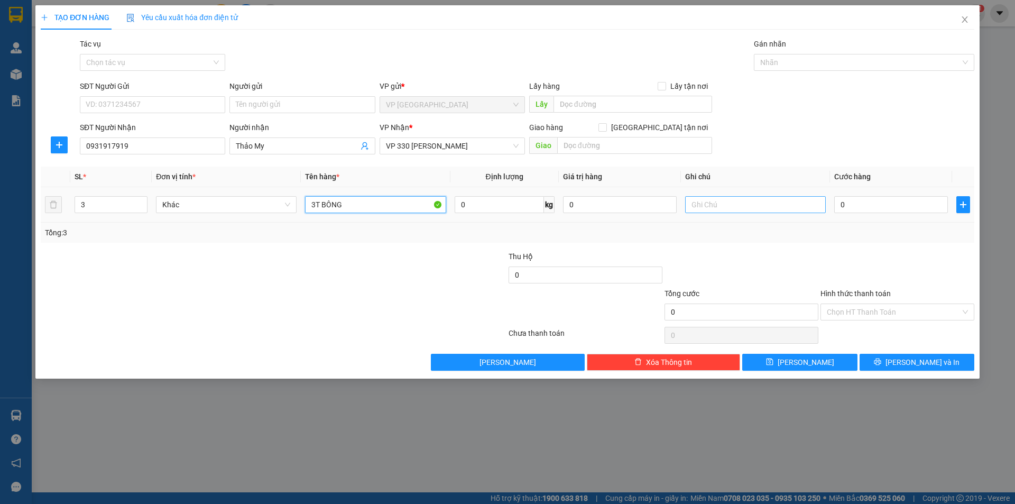
type input "3T BÔNG"
click at [743, 209] on input "text" at bounding box center [755, 204] width 141 height 17
type input "CC"
click at [863, 201] on input "0" at bounding box center [891, 204] width 114 height 17
type input "6"
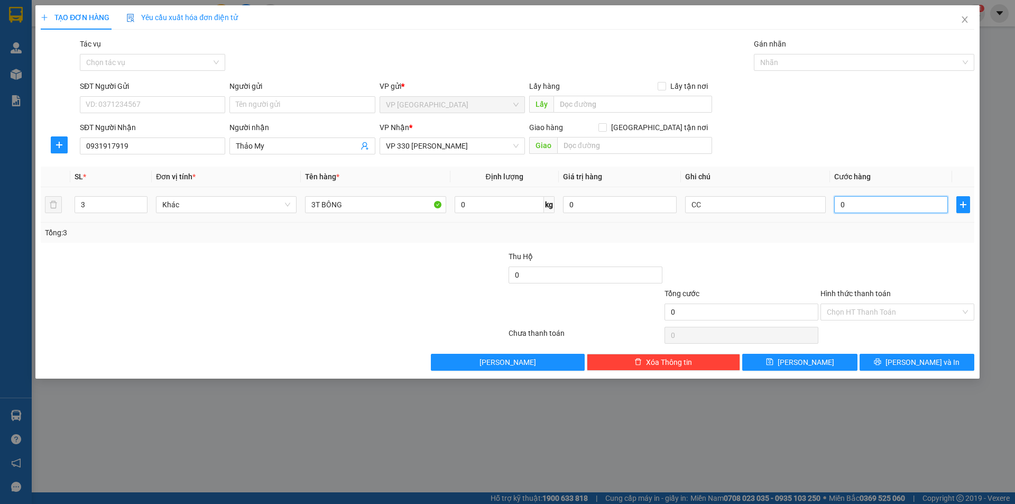
type input "6"
type input "60"
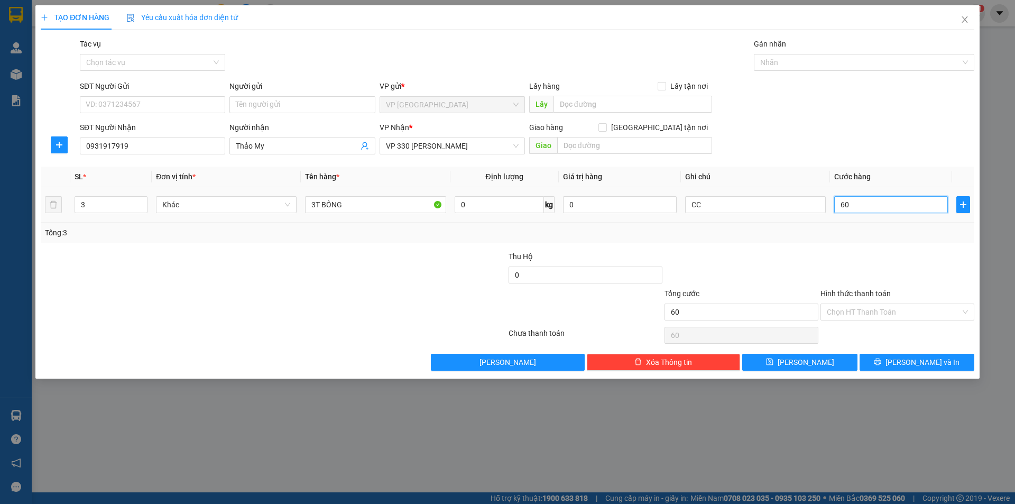
type input "600"
type input "6.000"
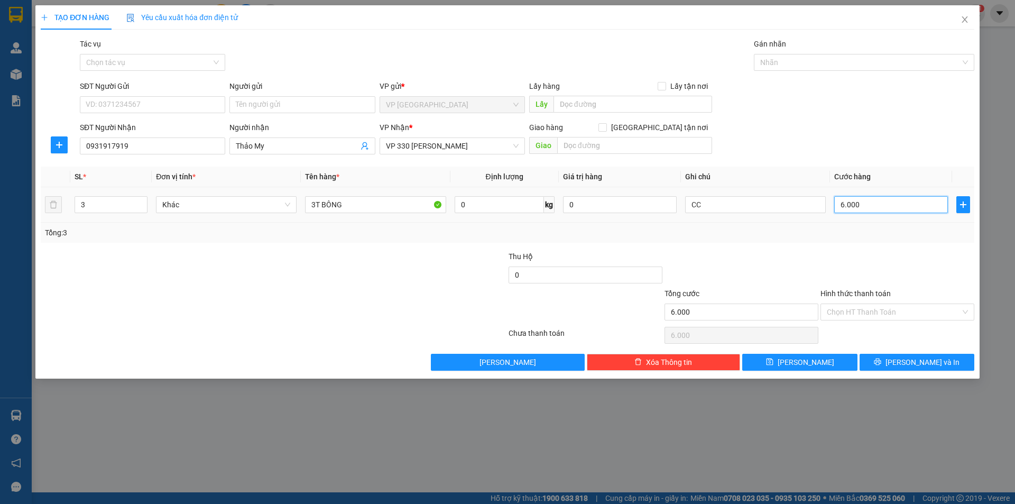
type input "60.000"
type input "600.000"
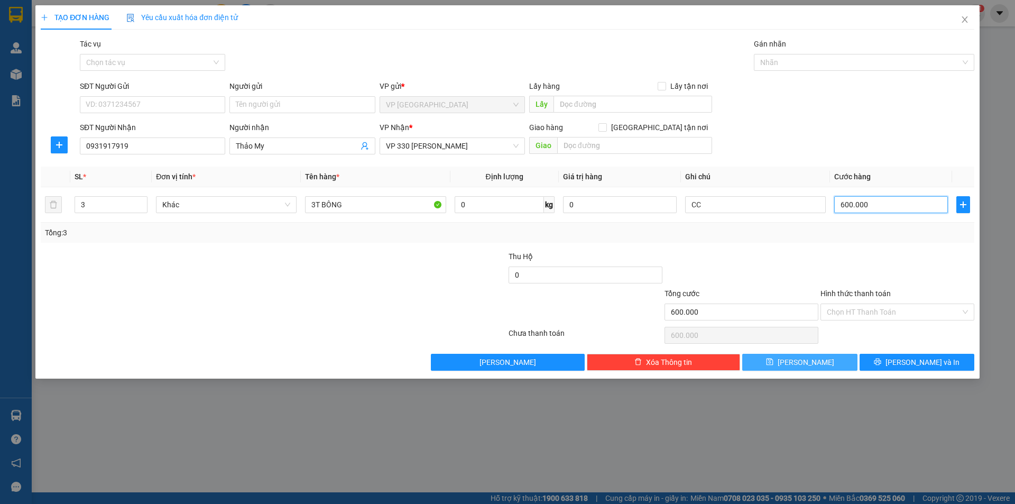
type input "600.000"
click at [807, 360] on span "[PERSON_NAME]" at bounding box center [806, 362] width 57 height 12
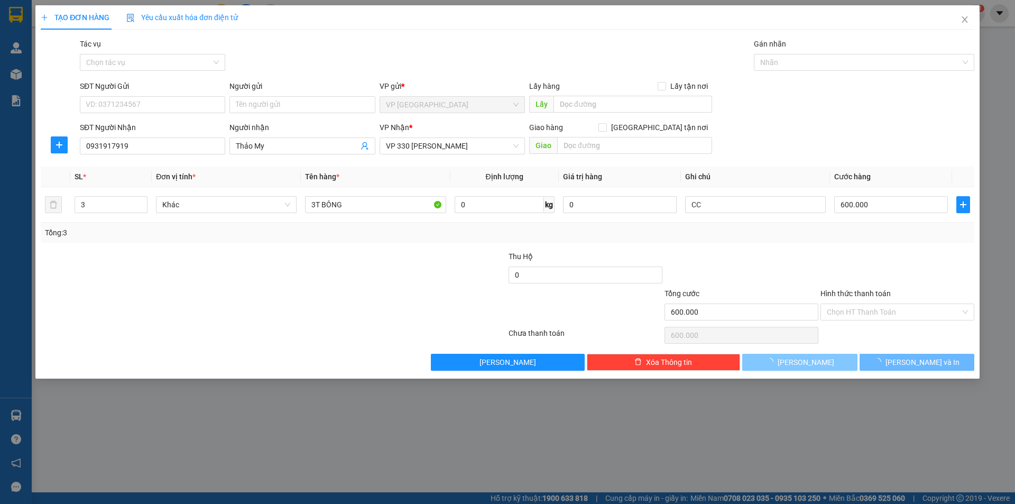
type input "0"
type input "1"
type input "0"
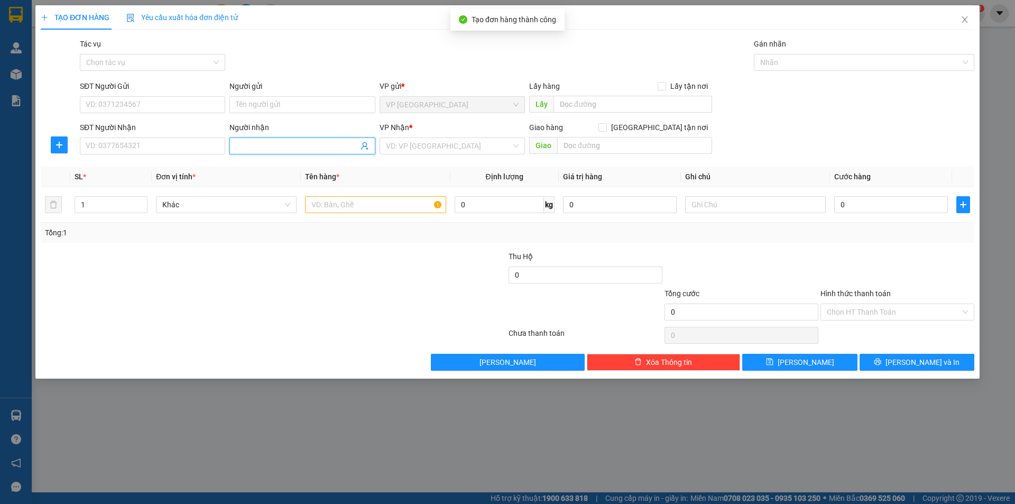
click at [241, 145] on input "Người nhận" at bounding box center [297, 146] width 122 height 12
type input "C"
type input "MƠ"
drag, startPoint x: 279, startPoint y: 168, endPoint x: 357, endPoint y: 152, distance: 80.0
click at [279, 167] on div "Mơ - 0975149444" at bounding box center [302, 167] width 133 height 12
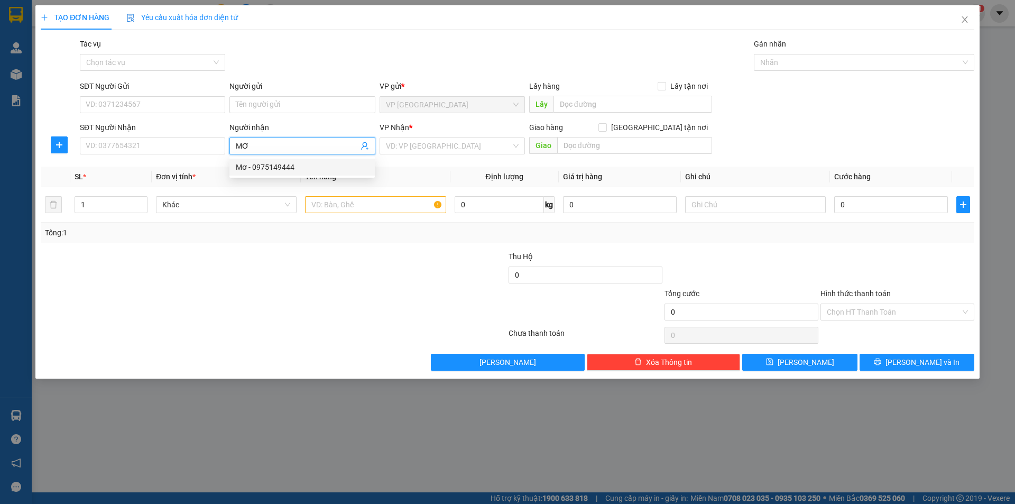
type input "0975149444"
type input "Mơ"
click at [393, 150] on input "search" at bounding box center [448, 146] width 125 height 16
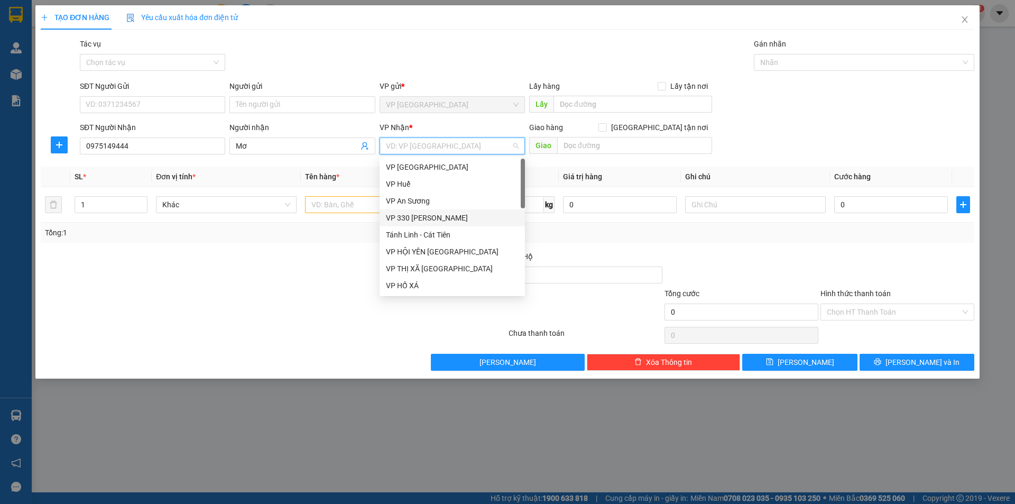
click at [433, 215] on div "VP 330 [PERSON_NAME]" at bounding box center [452, 218] width 133 height 12
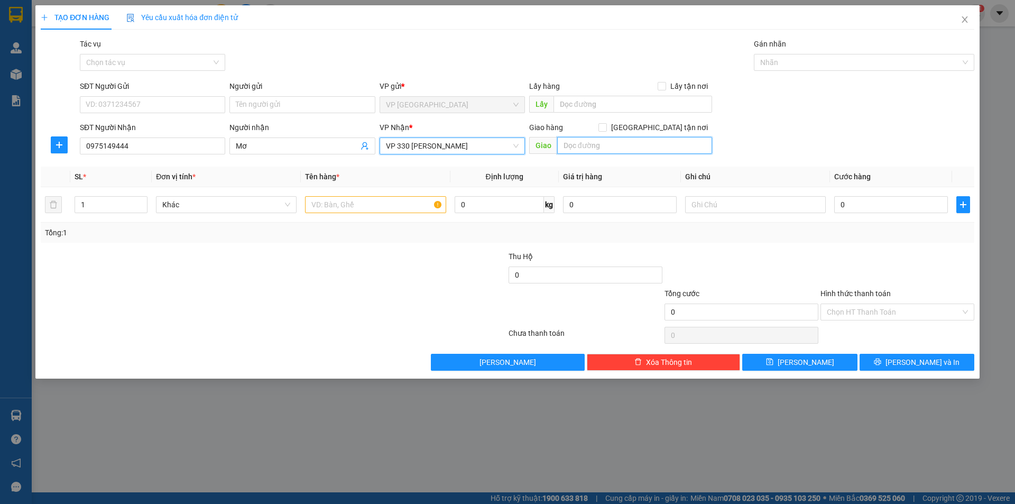
click at [588, 153] on input "text" at bounding box center [634, 145] width 155 height 17
type input "[PERSON_NAME]"
click at [140, 200] on icon "up" at bounding box center [142, 202] width 4 height 4
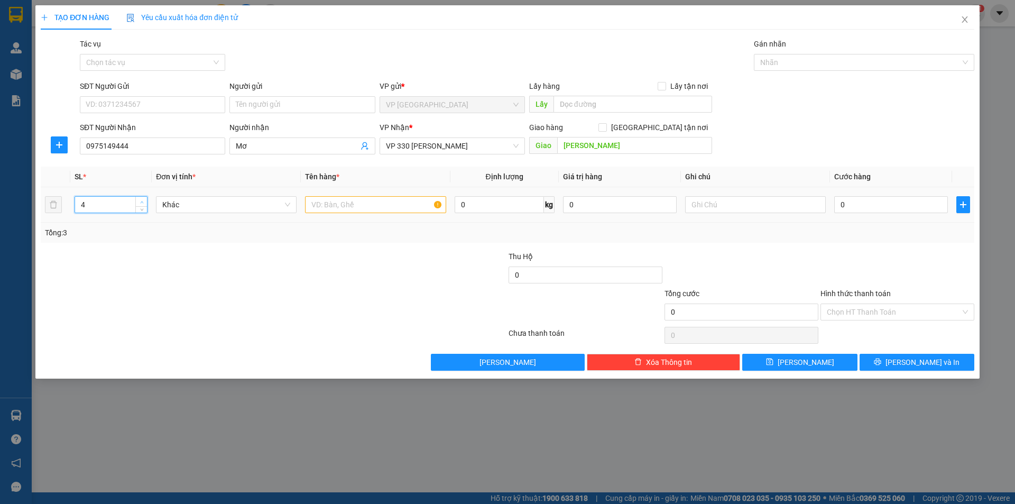
type input "5"
click at [140, 200] on icon "up" at bounding box center [142, 202] width 4 height 4
click at [325, 203] on input "text" at bounding box center [375, 204] width 141 height 17
type input "5T CÀ CHUA"
click at [727, 202] on input "text" at bounding box center [755, 204] width 141 height 17
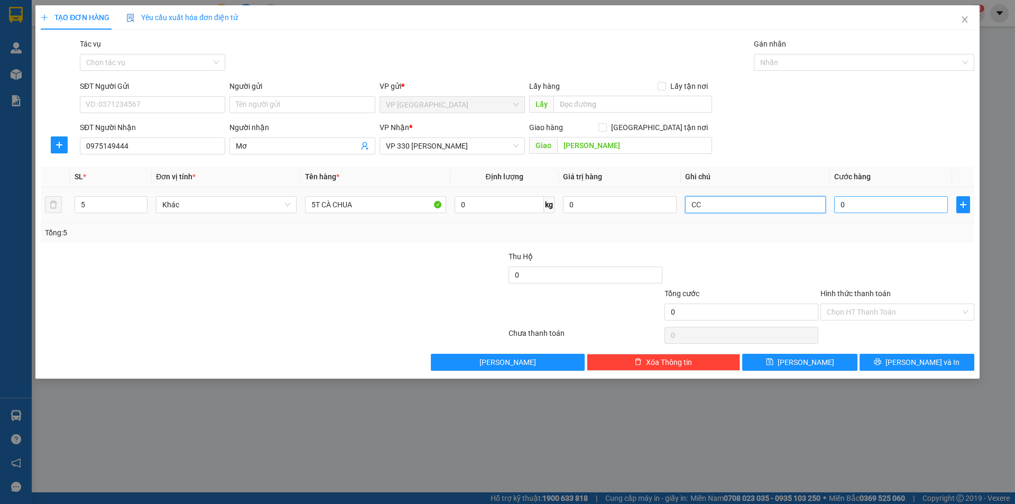
type input "CC"
click at [853, 205] on input "0" at bounding box center [891, 204] width 114 height 17
type input "2"
type input "20"
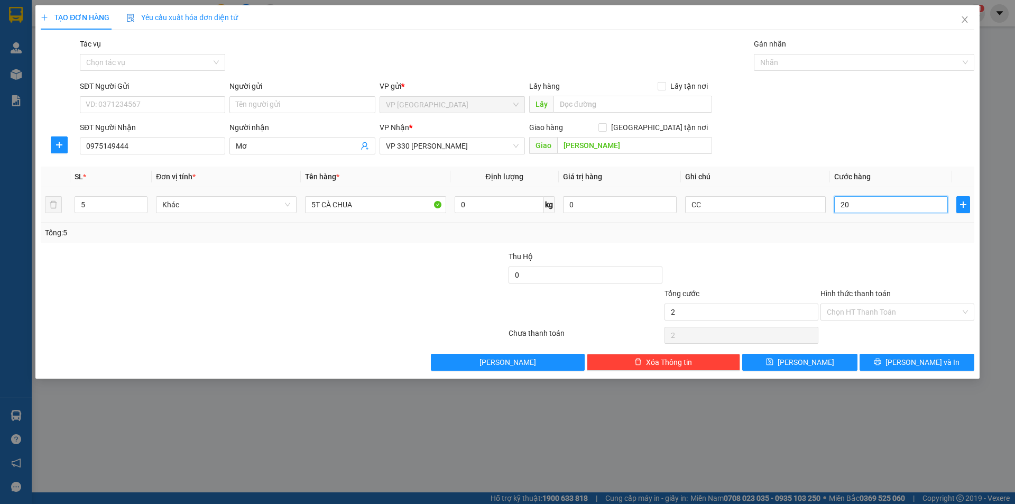
type input "20"
type input "200"
type input "2.000"
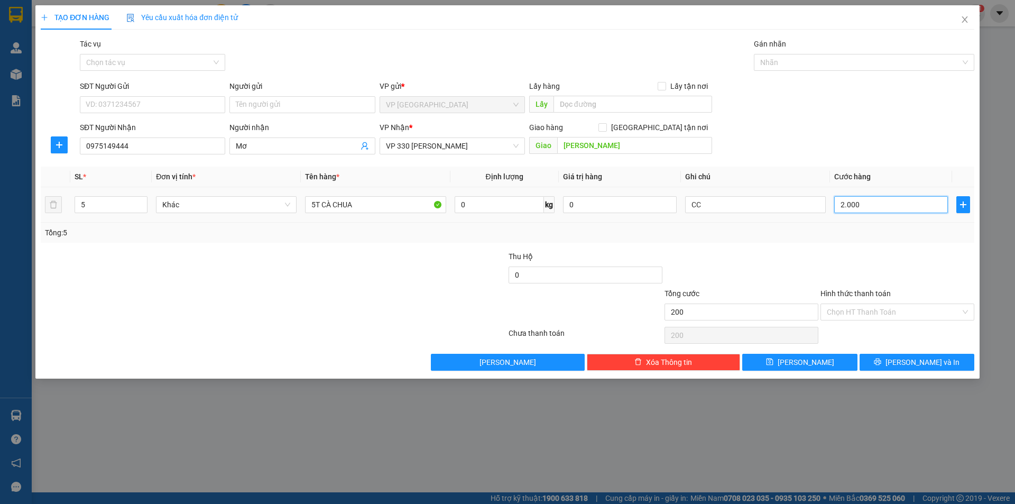
type input "2.000"
type input "20.000"
click at [826, 364] on button "[PERSON_NAME]" at bounding box center [799, 362] width 115 height 17
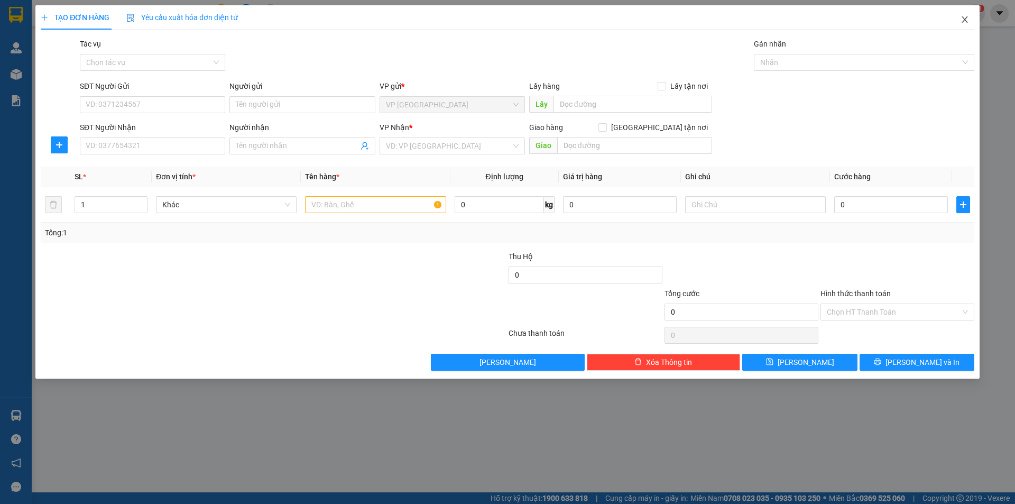
click at [964, 21] on icon "close" at bounding box center [965, 19] width 6 height 6
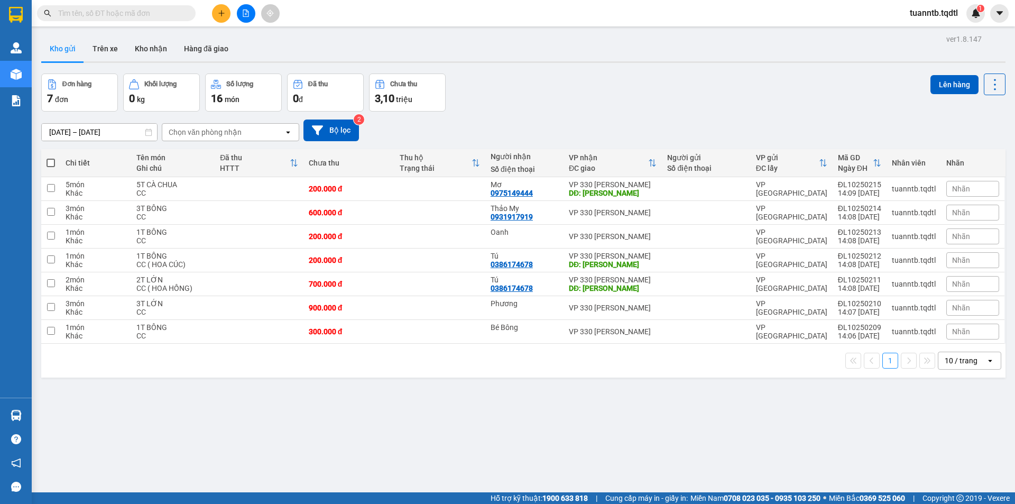
click at [51, 163] on span at bounding box center [51, 163] width 8 height 8
click at [51, 158] on input "checkbox" at bounding box center [51, 158] width 0 height 0
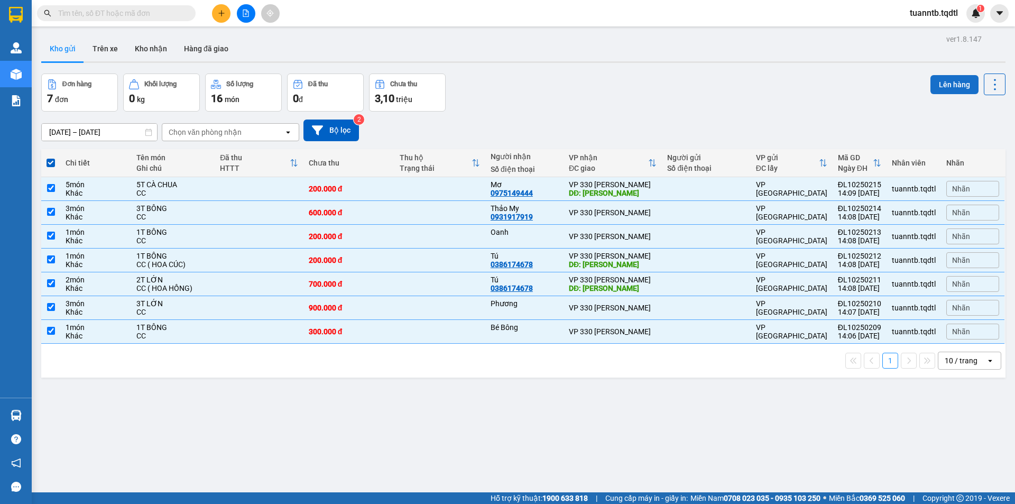
click at [952, 84] on button "Lên hàng" at bounding box center [955, 84] width 48 height 19
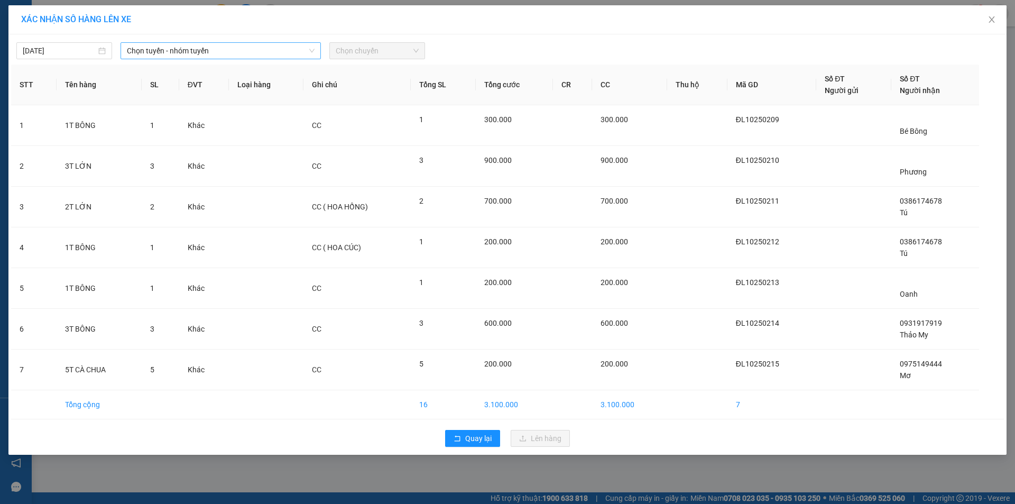
click at [286, 47] on span "Chọn tuyến - nhóm tuyến" at bounding box center [221, 51] width 188 height 16
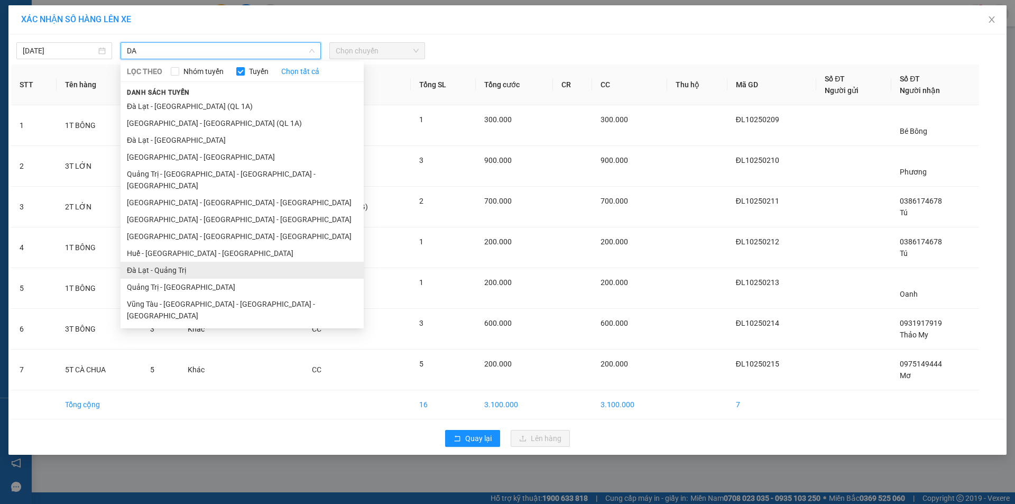
click at [186, 262] on li "Đà Lạt - Quảng Trị" at bounding box center [242, 270] width 243 height 17
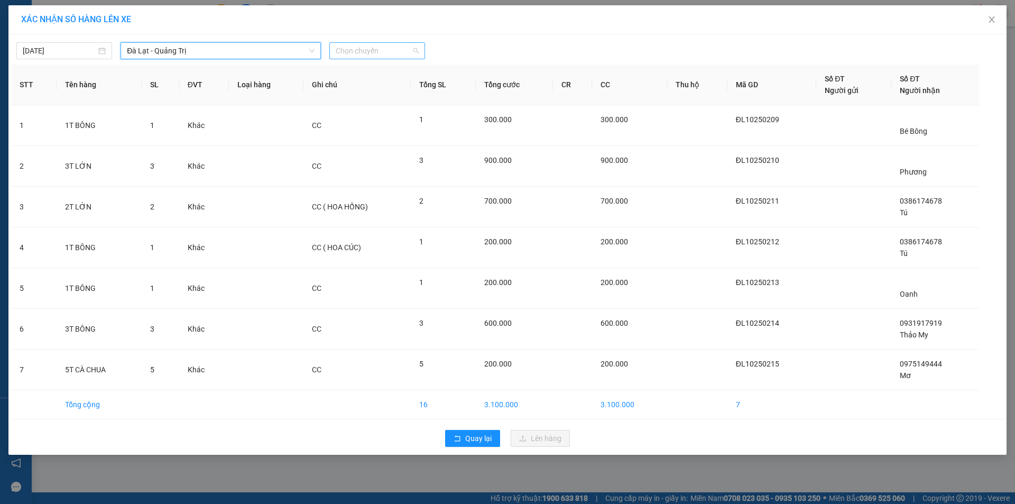
click at [351, 43] on span "Chọn chuyến" at bounding box center [377, 51] width 83 height 16
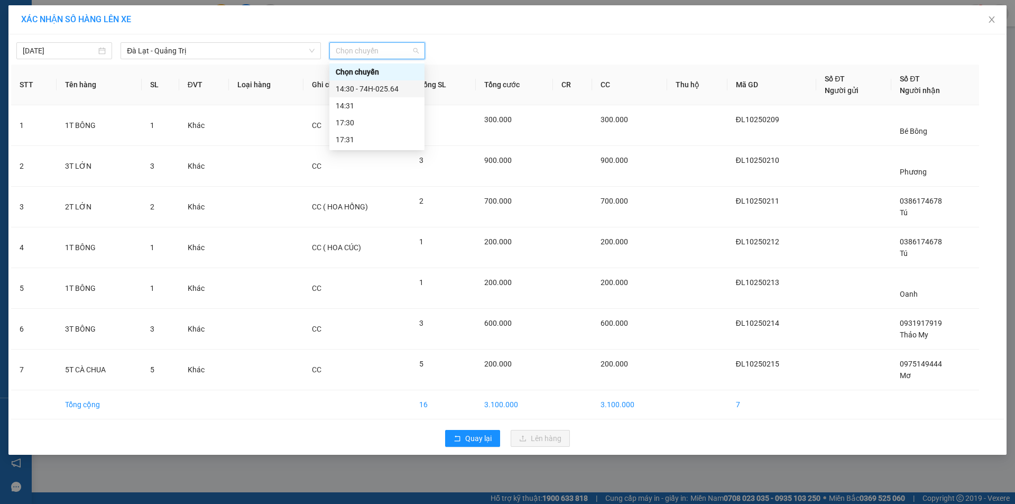
click at [378, 87] on div "14:30 - 74H-025.64" at bounding box center [377, 89] width 82 height 12
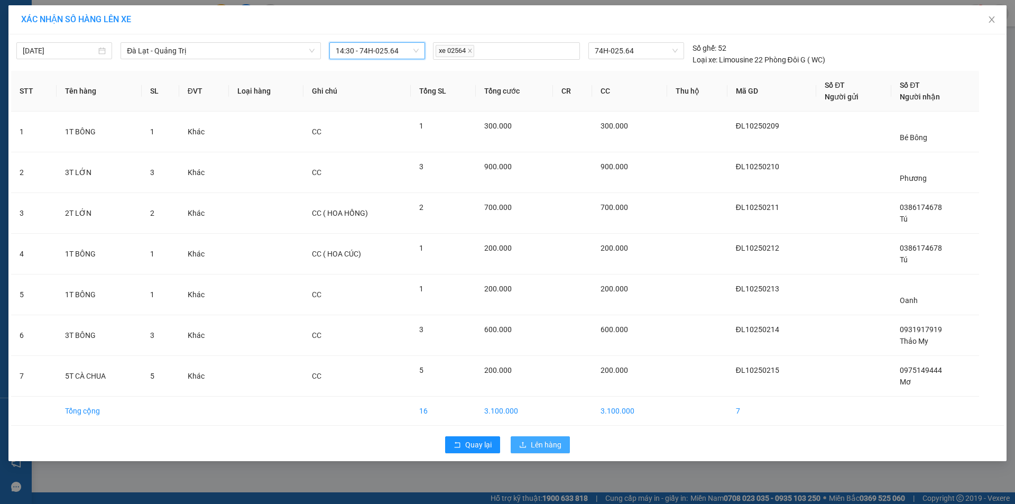
click at [526, 443] on icon "upload" at bounding box center [522, 444] width 7 height 7
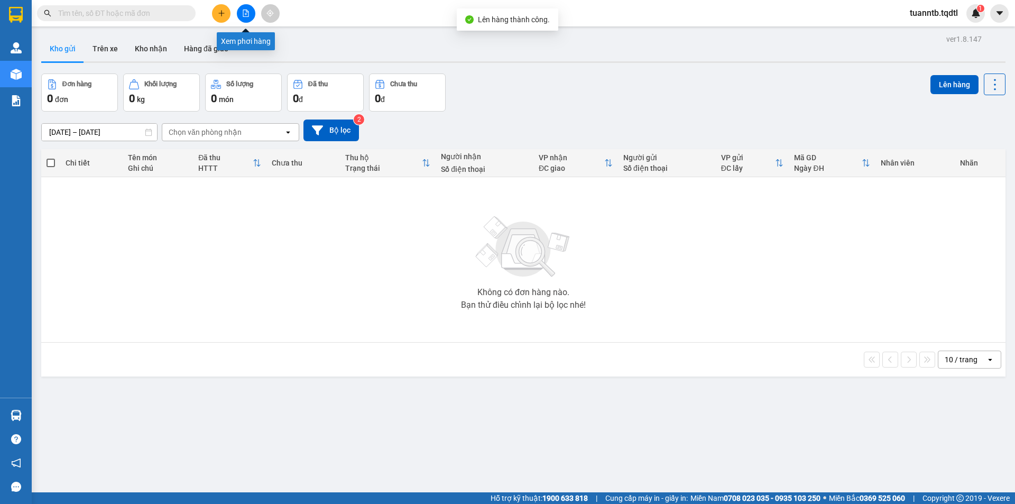
click at [245, 10] on icon "file-add" at bounding box center [246, 13] width 6 height 7
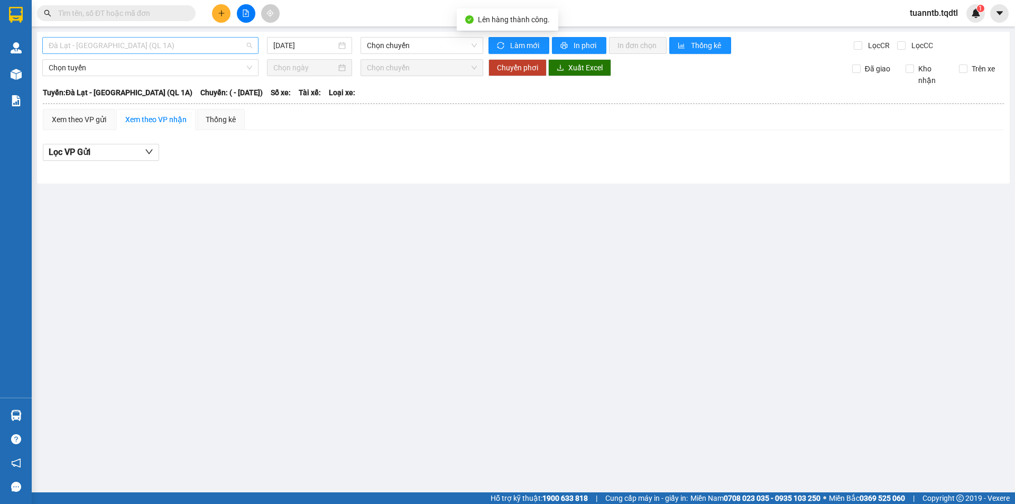
click at [172, 47] on span "Đà Lạt - [GEOGRAPHIC_DATA] (QL 1A)" at bounding box center [151, 46] width 204 height 16
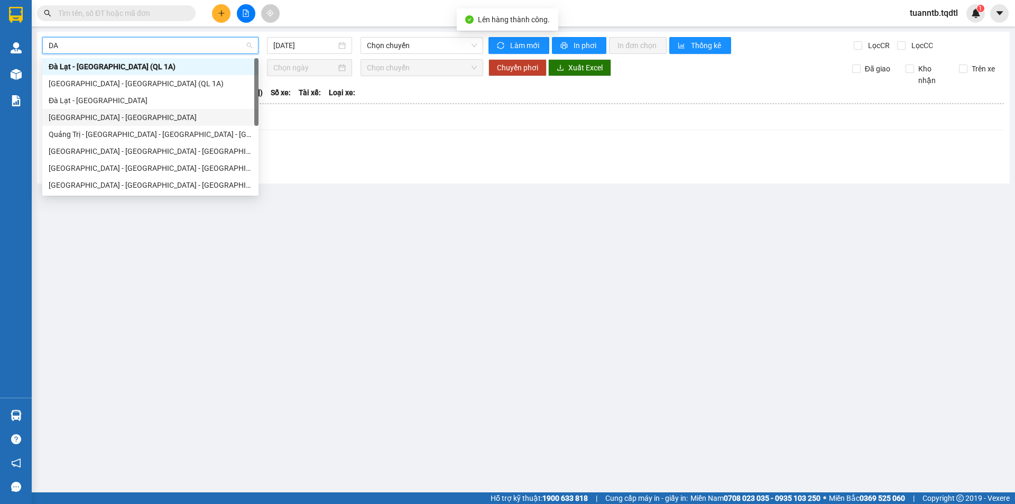
scroll to position [53, 0]
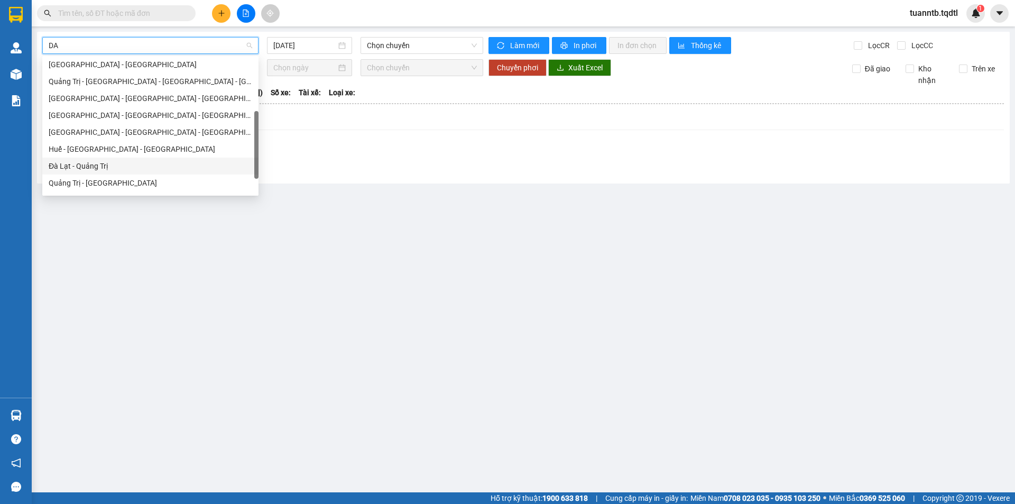
click at [111, 164] on div "Đà Lạt - Quảng Trị" at bounding box center [151, 166] width 204 height 12
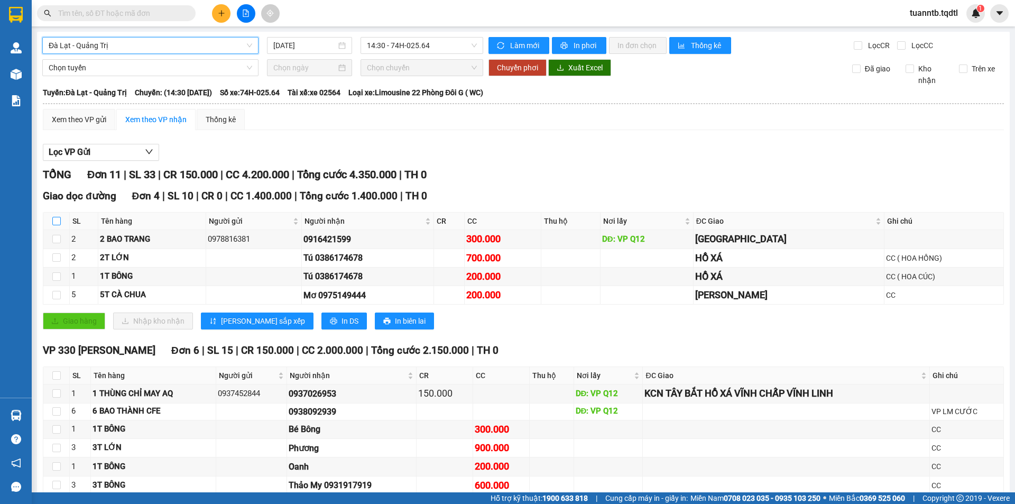
click at [52, 220] on input "checkbox" at bounding box center [56, 221] width 8 height 8
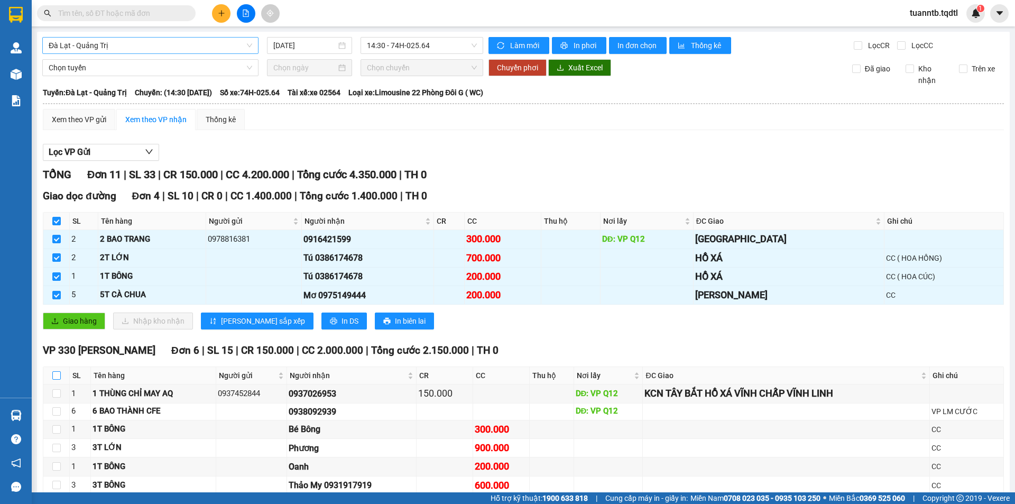
click at [56, 373] on input "checkbox" at bounding box center [56, 375] width 8 height 8
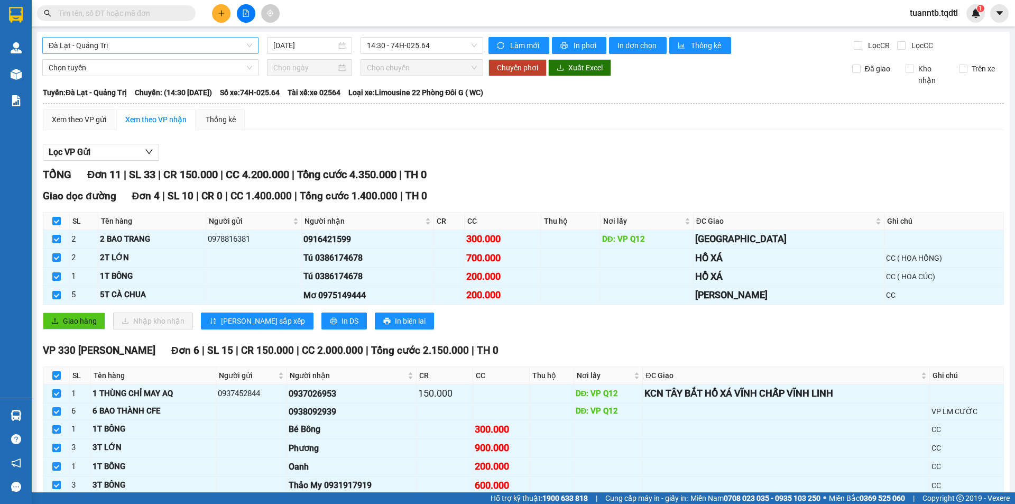
scroll to position [155, 0]
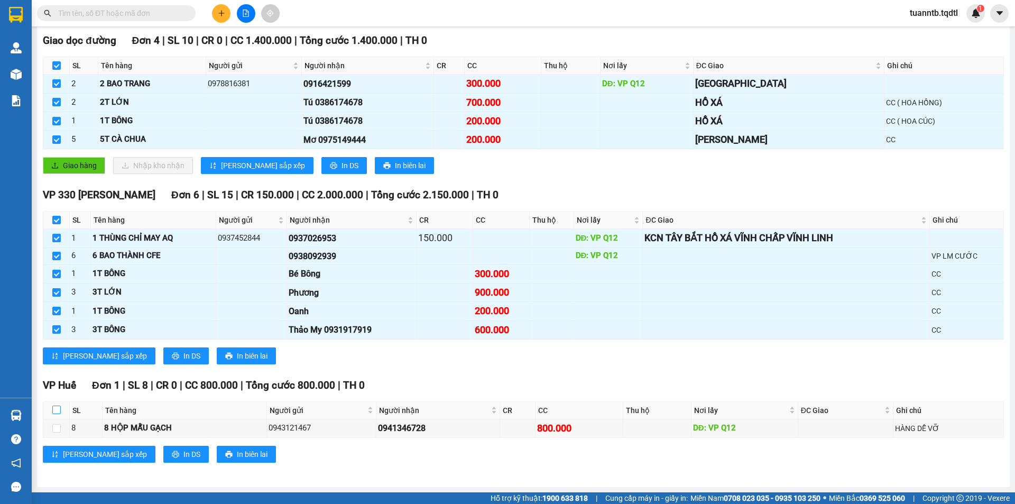
click at [53, 411] on input "checkbox" at bounding box center [56, 410] width 8 height 8
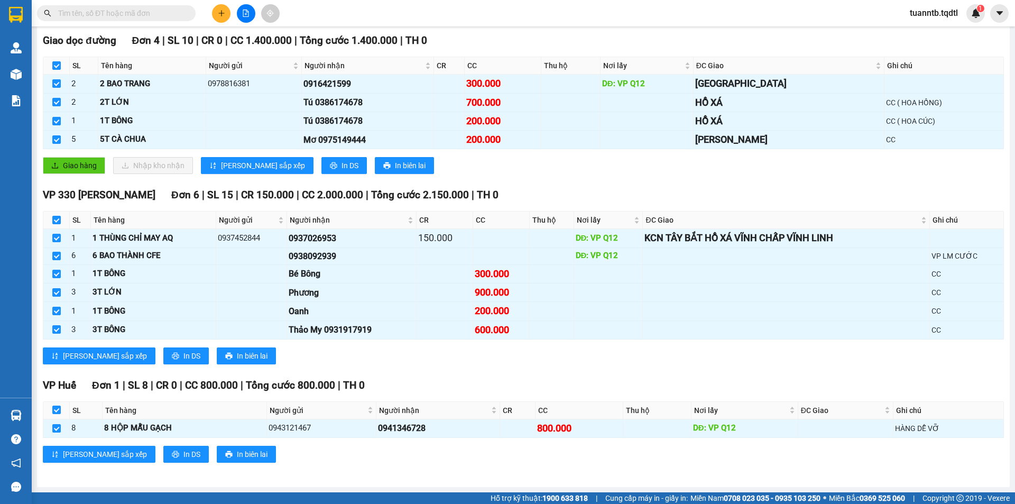
scroll to position [0, 0]
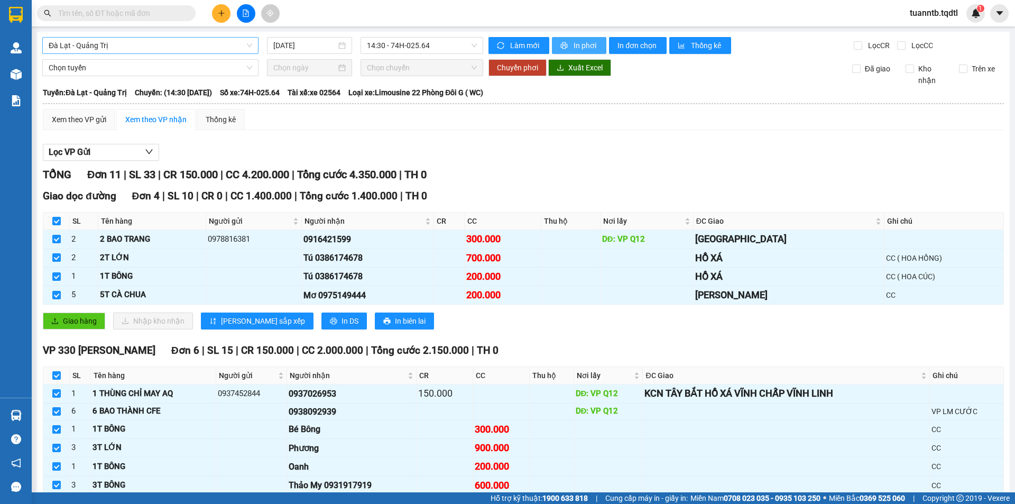
click at [577, 46] on span "In phơi" at bounding box center [586, 46] width 24 height 12
click at [561, 44] on icon "printer" at bounding box center [564, 45] width 7 height 7
drag, startPoint x: 571, startPoint y: 40, endPoint x: 568, endPoint y: 67, distance: 27.2
click at [574, 40] on span "In phơi" at bounding box center [586, 46] width 24 height 12
click at [784, 436] on td at bounding box center [786, 429] width 287 height 19
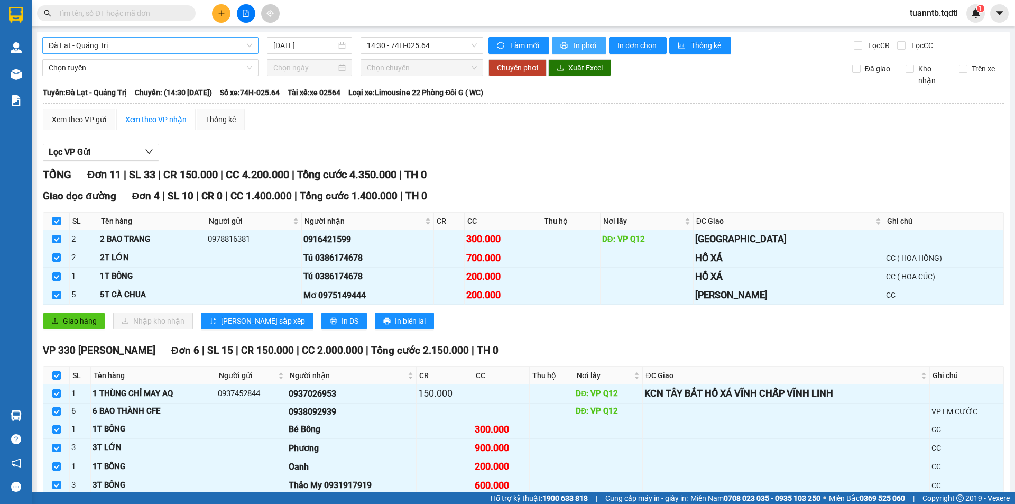
click at [574, 43] on span "In phơi" at bounding box center [586, 46] width 24 height 12
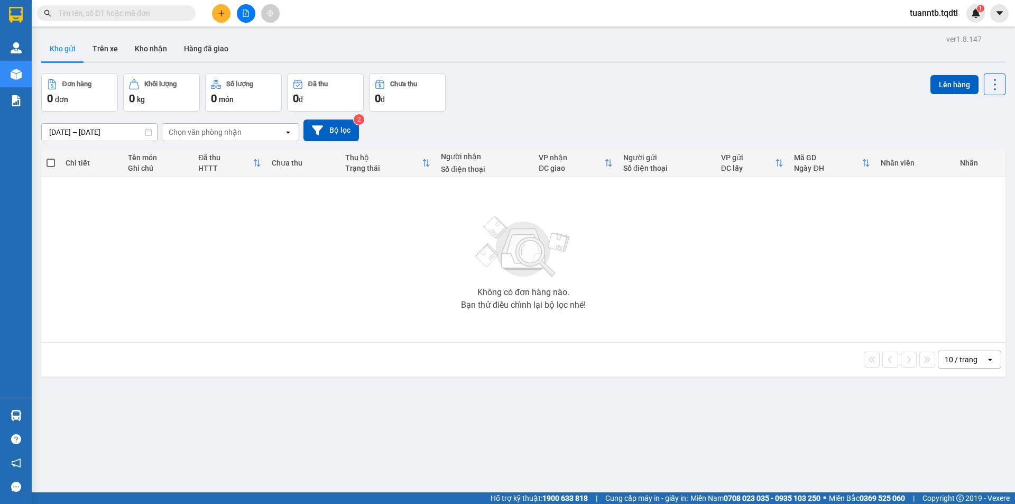
click at [220, 20] on button at bounding box center [221, 13] width 19 height 19
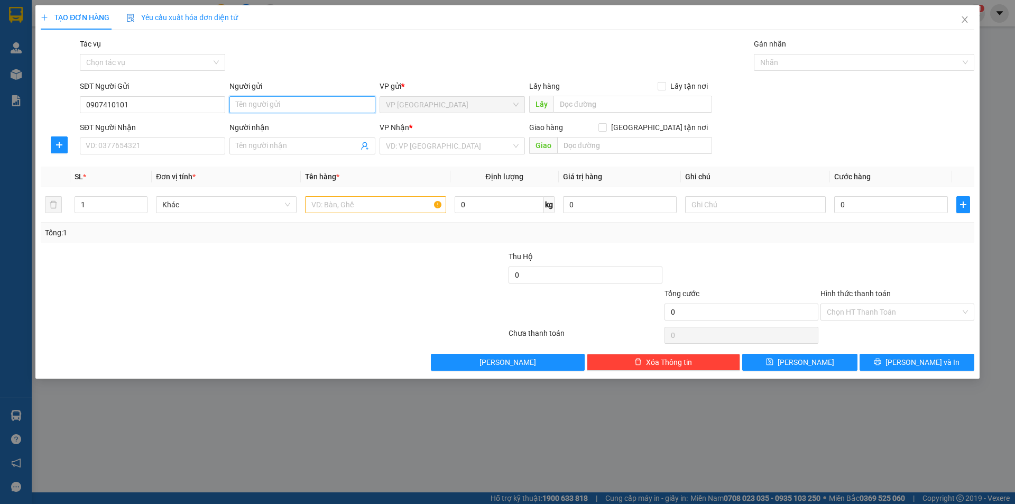
click at [273, 108] on input "Người gửi" at bounding box center [301, 104] width 145 height 17
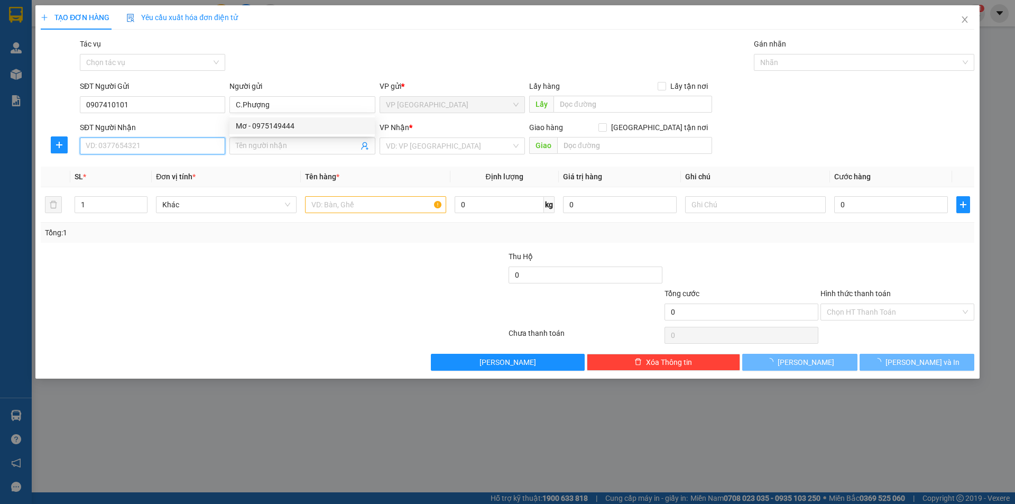
click at [212, 154] on input "SĐT Người Nhận" at bounding box center [152, 145] width 145 height 17
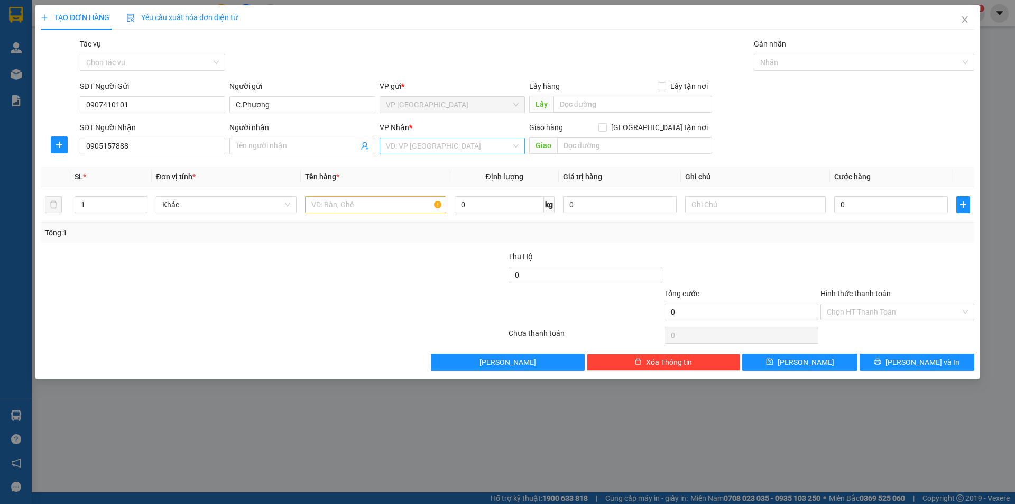
click at [464, 152] on input "search" at bounding box center [448, 146] width 125 height 16
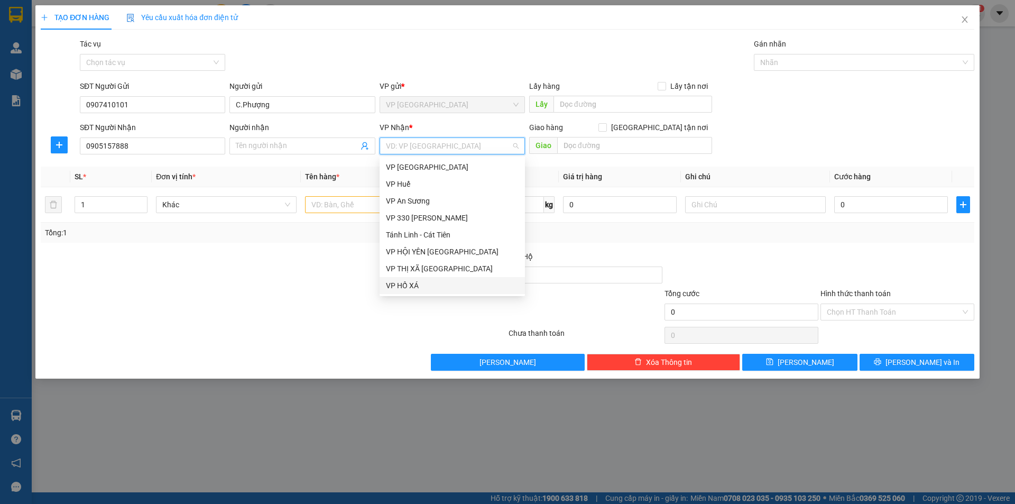
click at [428, 284] on div "VP HỒ XÁ" at bounding box center [452, 286] width 133 height 12
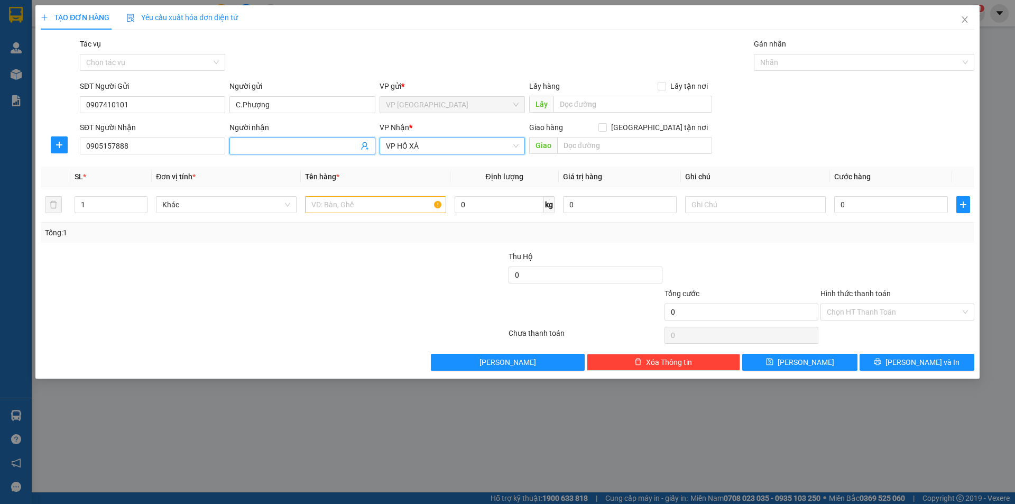
click at [309, 140] on span at bounding box center [301, 145] width 145 height 17
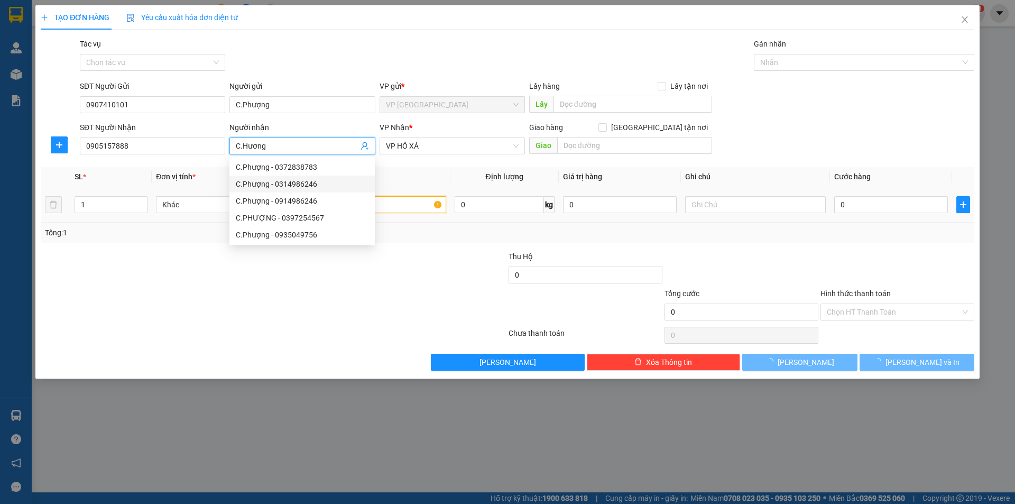
click at [409, 208] on input "text" at bounding box center [375, 204] width 141 height 17
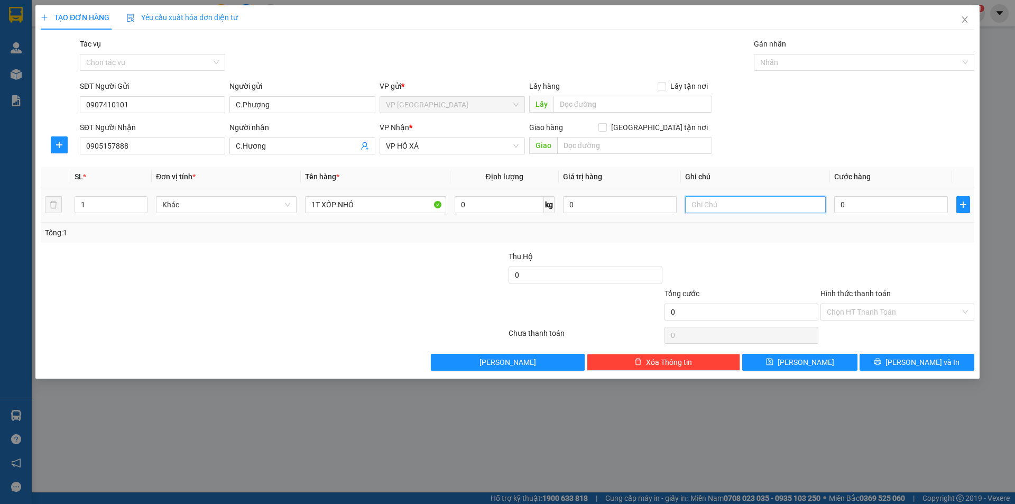
drag, startPoint x: 726, startPoint y: 208, endPoint x: 732, endPoint y: 210, distance: 6.5
click at [727, 208] on input "text" at bounding box center [755, 204] width 141 height 17
click at [848, 207] on input "0" at bounding box center [891, 204] width 114 height 17
click at [644, 151] on input "text" at bounding box center [634, 145] width 155 height 17
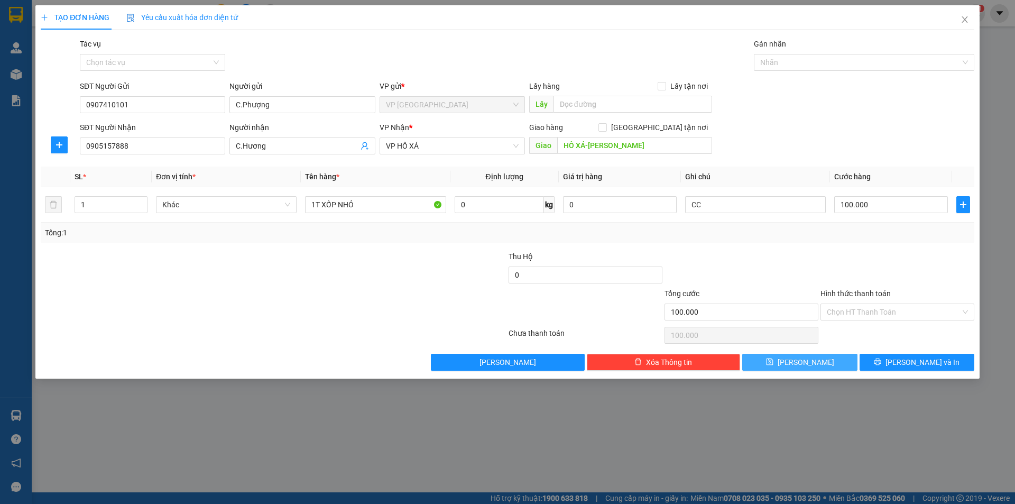
click at [811, 366] on span "[PERSON_NAME]" at bounding box center [806, 362] width 57 height 12
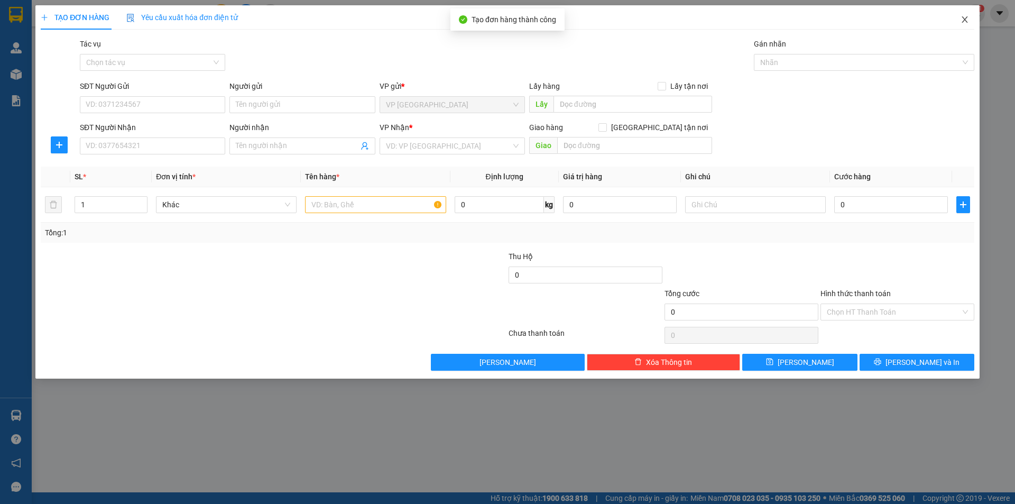
click at [965, 21] on icon "close" at bounding box center [965, 19] width 8 height 8
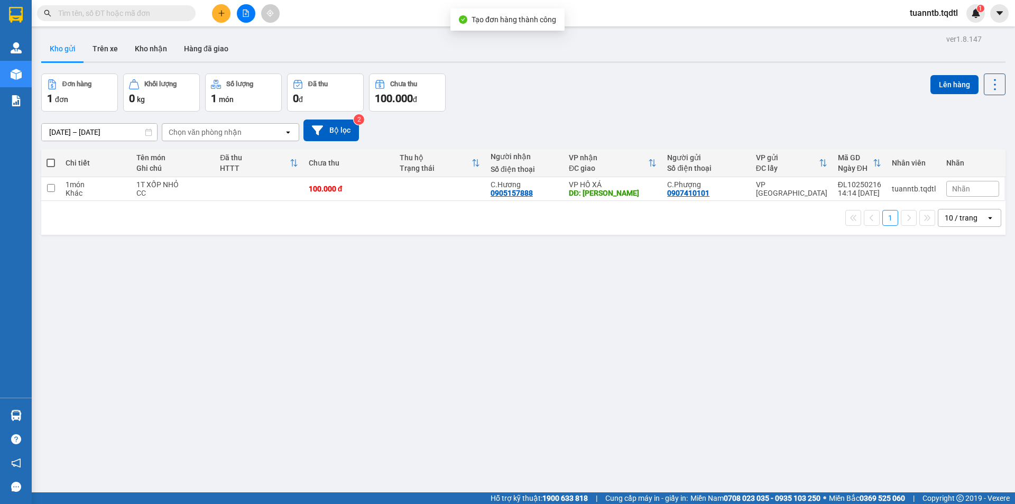
click at [53, 159] on span at bounding box center [51, 163] width 8 height 8
click at [51, 158] on input "checkbox" at bounding box center [51, 158] width 0 height 0
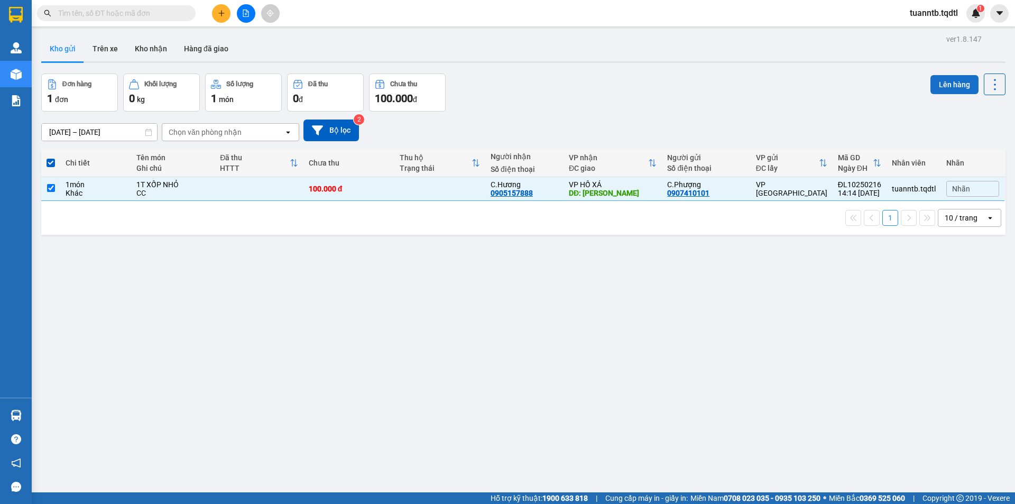
click at [949, 85] on button "Lên hàng" at bounding box center [955, 84] width 48 height 19
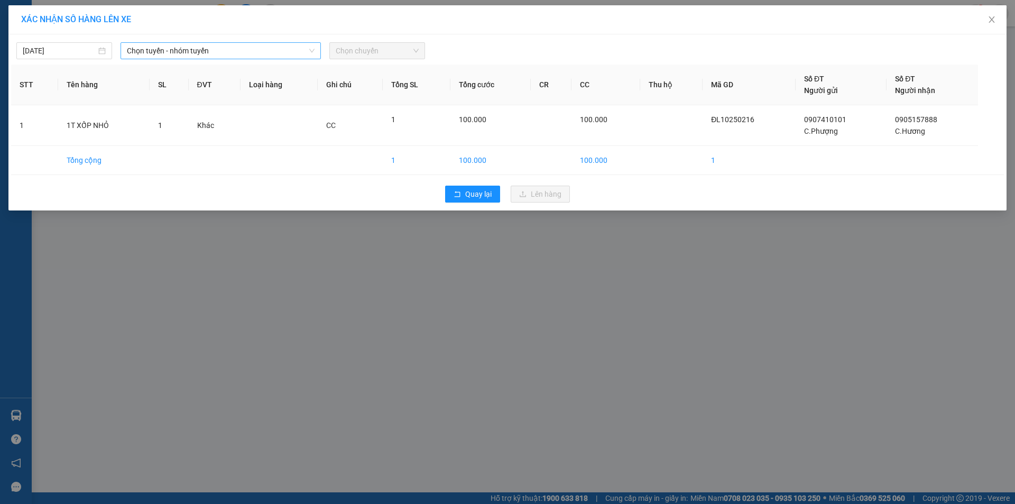
click at [134, 53] on span "Chọn tuyến - nhóm tuyến" at bounding box center [221, 51] width 188 height 16
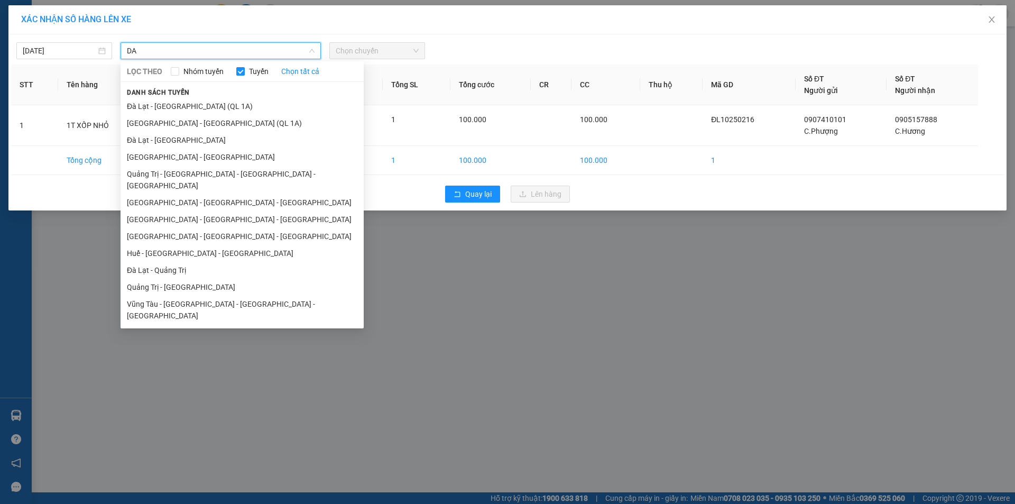
drag, startPoint x: 169, startPoint y: 254, endPoint x: 270, endPoint y: 177, distance: 127.9
click at [170, 262] on li "Đà Lạt - Quảng Trị" at bounding box center [242, 270] width 243 height 17
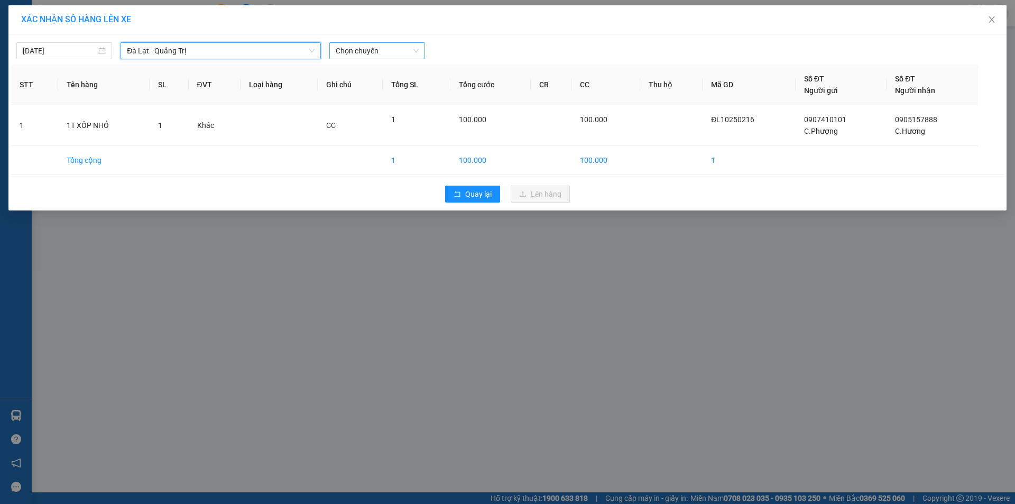
click at [359, 50] on span "Chọn chuyến" at bounding box center [377, 51] width 83 height 16
drag, startPoint x: 382, startPoint y: 91, endPoint x: 392, endPoint y: 99, distance: 13.1
click at [382, 90] on div "14:30 - 74H-025.64" at bounding box center [377, 89] width 82 height 12
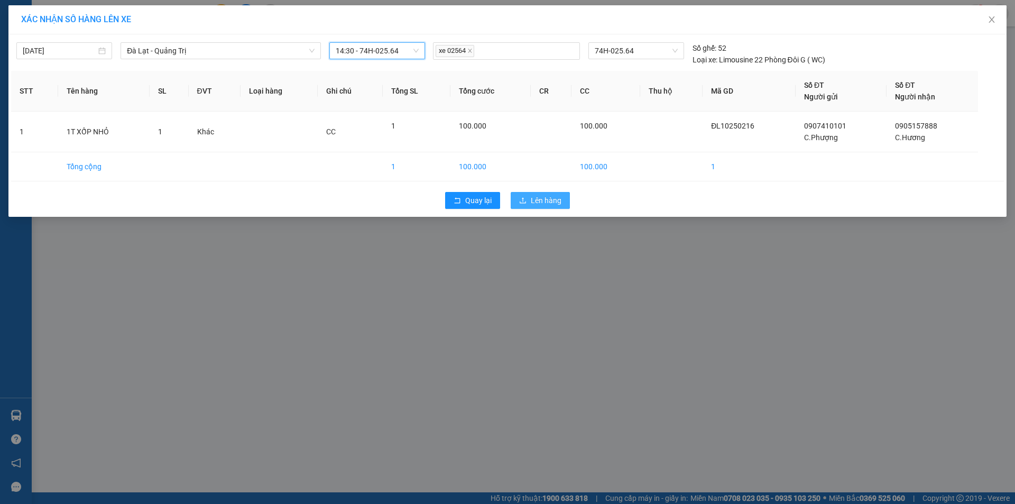
click at [510, 197] on div "Quay lại Lên hàng" at bounding box center [507, 200] width 993 height 27
click at [520, 201] on icon "upload" at bounding box center [522, 200] width 7 height 7
